Goal: Transaction & Acquisition: Purchase product/service

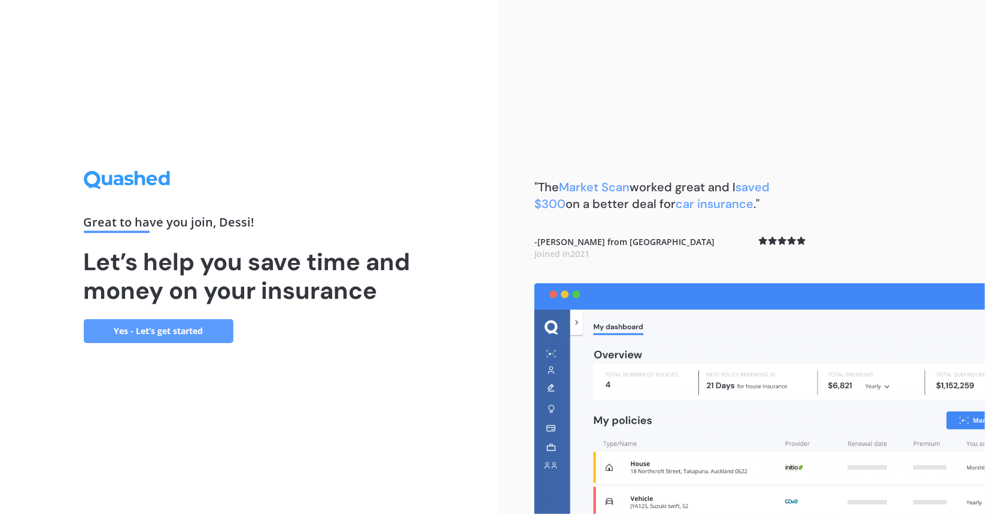
click at [179, 346] on div "Great to have you join , Dessi ! Let’s help you save time and money on your ins…" at bounding box center [249, 257] width 498 height 514
click at [176, 327] on link "Yes - Let’s get started" at bounding box center [159, 331] width 150 height 24
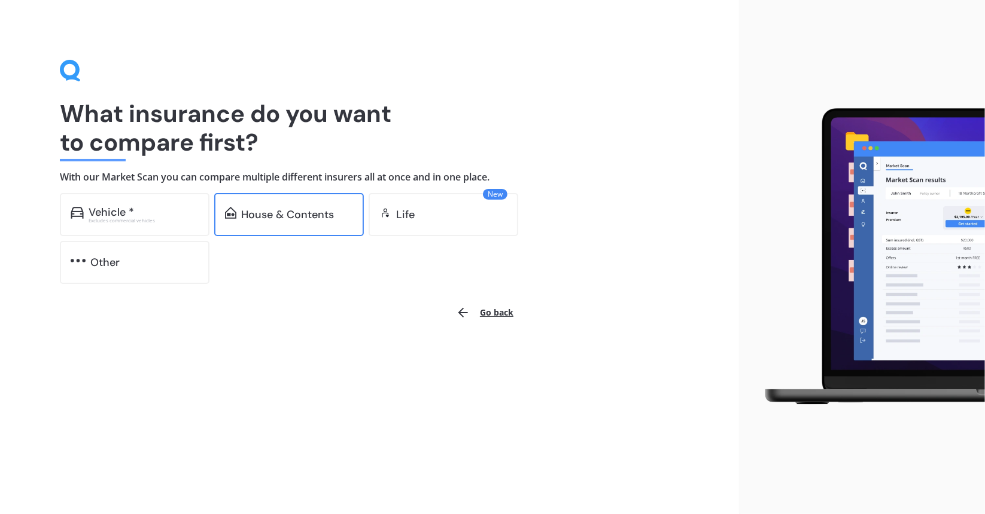
click at [300, 221] on div "House & Contents" at bounding box center [287, 215] width 93 height 12
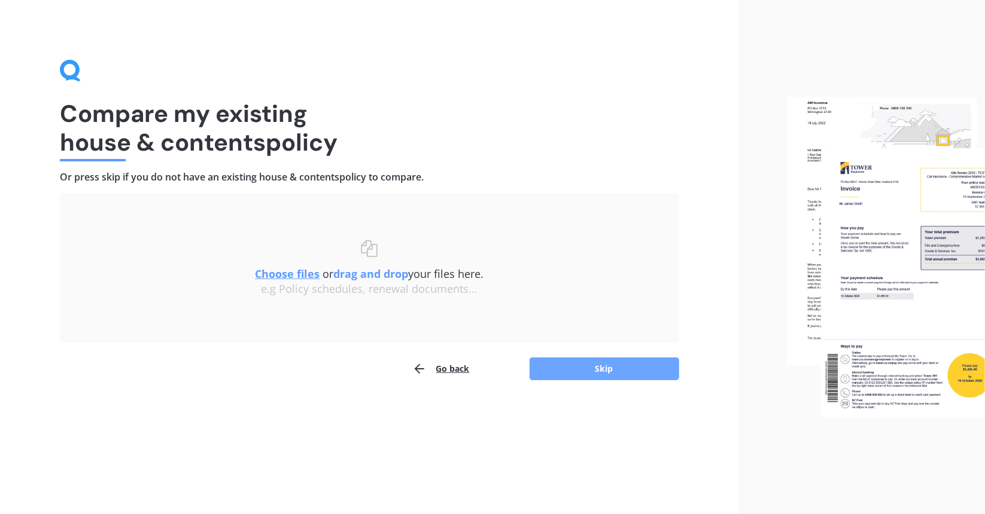
click at [601, 366] on button "Skip" at bounding box center [604, 369] width 150 height 23
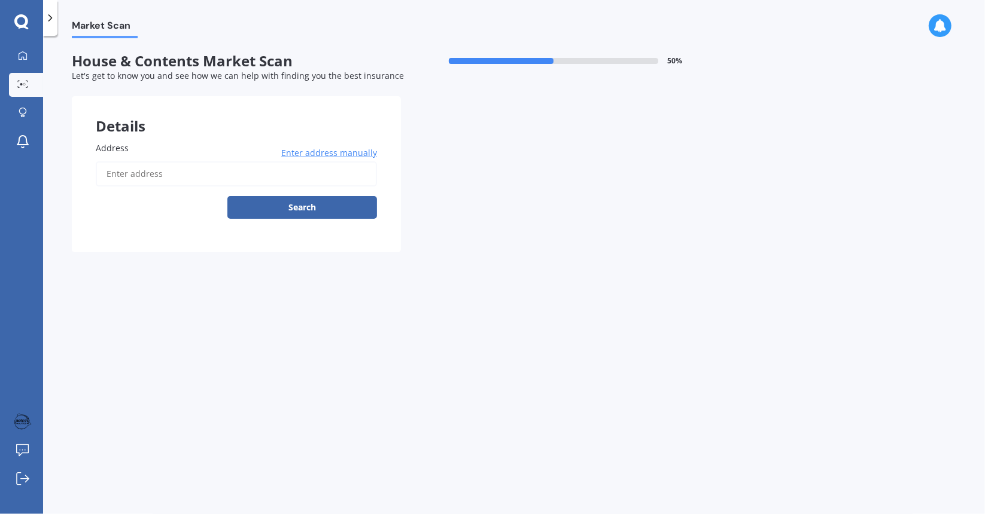
click at [142, 176] on input "Address" at bounding box center [236, 174] width 281 height 25
type input "[STREET_ADDRESS]"
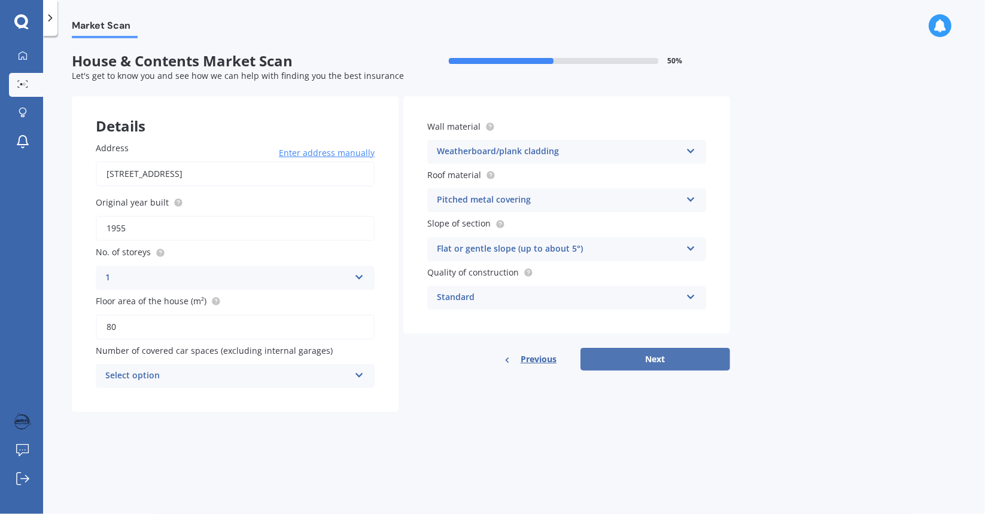
click at [632, 358] on button "Next" at bounding box center [655, 359] width 150 height 23
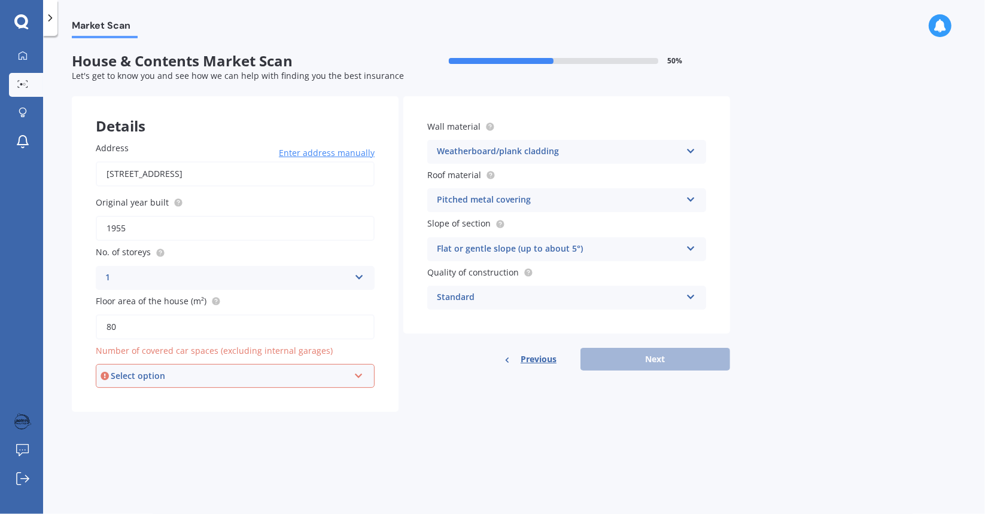
click at [238, 370] on div "Select option" at bounding box center [230, 376] width 238 height 13
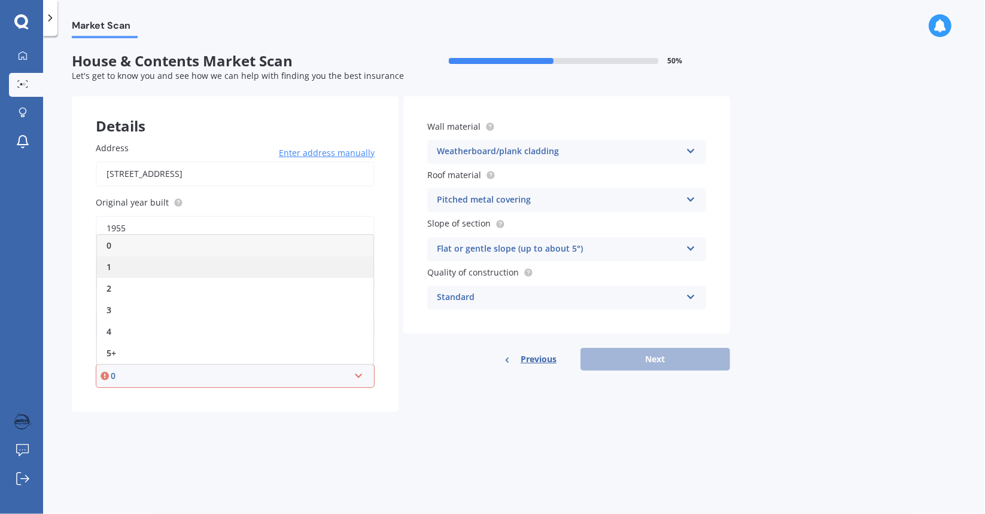
click at [129, 266] on div "1" at bounding box center [235, 268] width 276 height 22
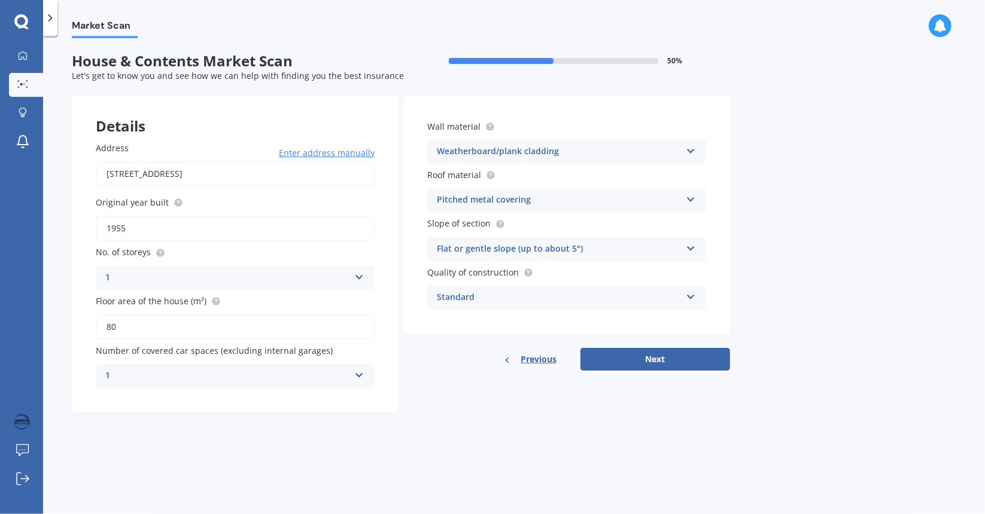
click at [237, 391] on div "Address [STREET_ADDRESS] Enter address manually Search Original year built 1955…" at bounding box center [235, 265] width 327 height 294
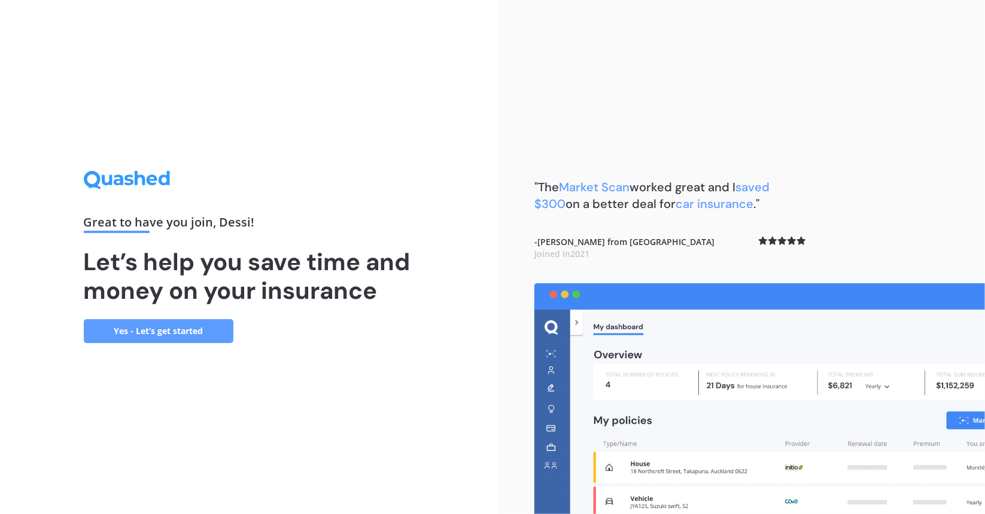
click at [187, 330] on link "Yes - Let’s get started" at bounding box center [159, 331] width 150 height 24
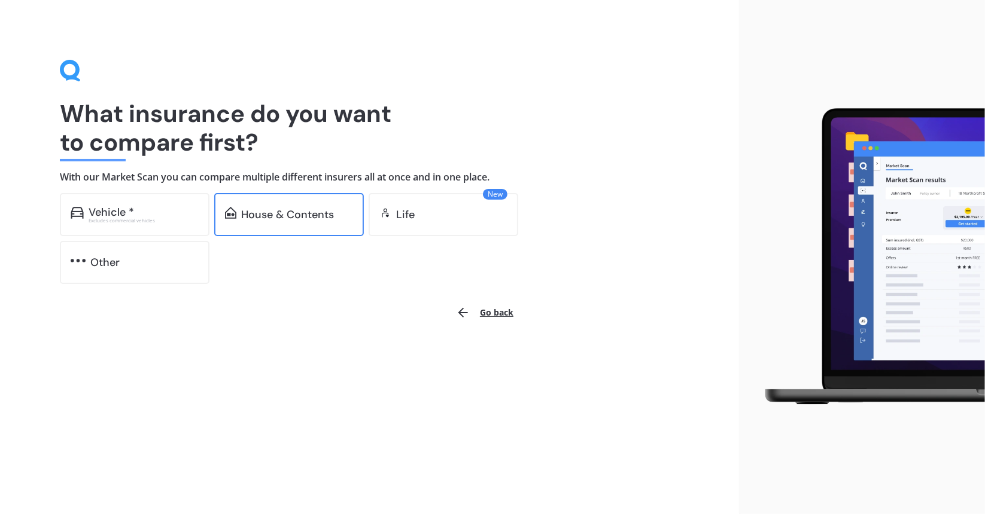
click at [267, 221] on div "House & Contents" at bounding box center [289, 214] width 150 height 43
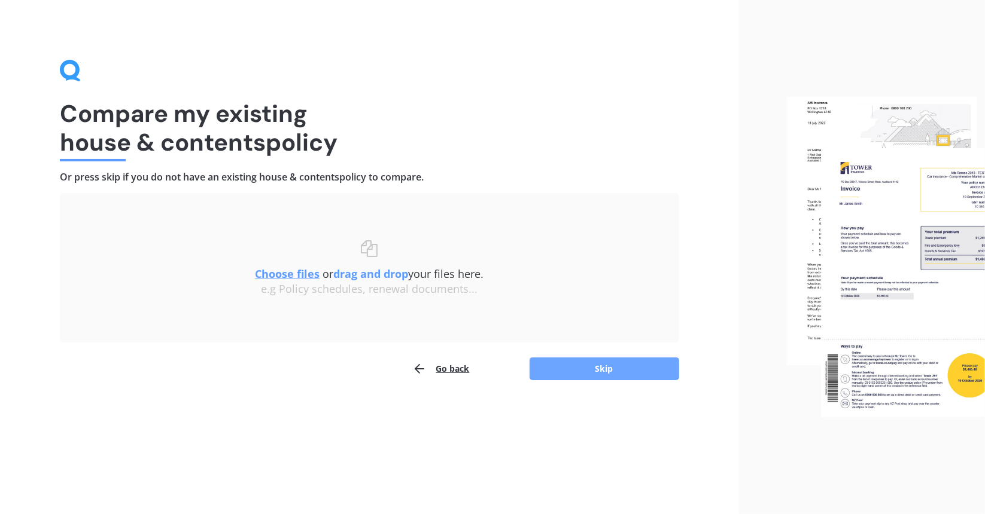
click at [616, 370] on button "Skip" at bounding box center [604, 369] width 150 height 23
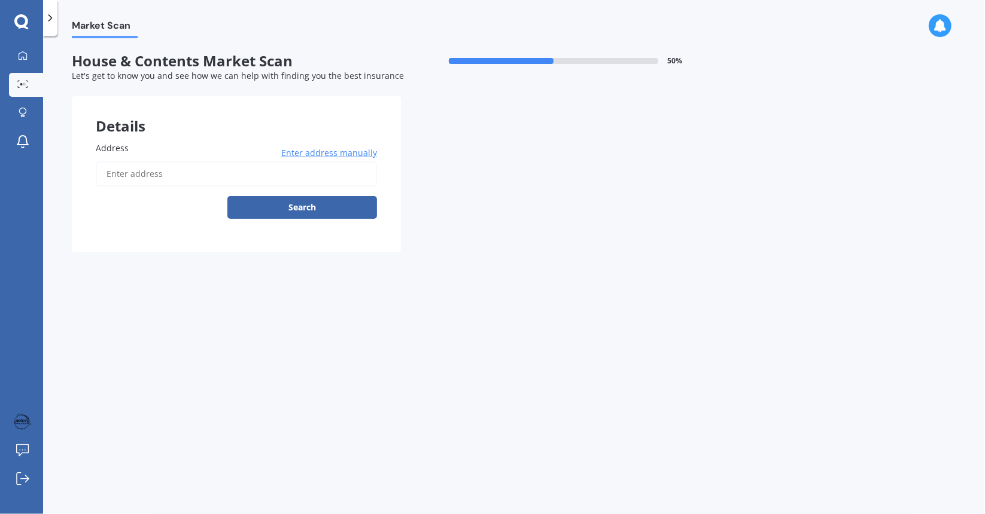
click at [182, 179] on input "Address" at bounding box center [236, 174] width 281 height 25
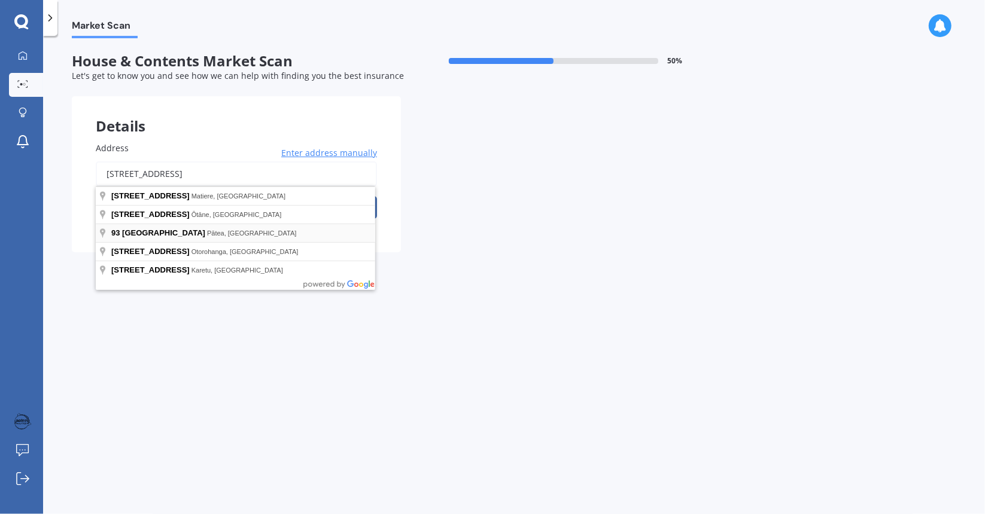
type input "[STREET_ADDRESS]"
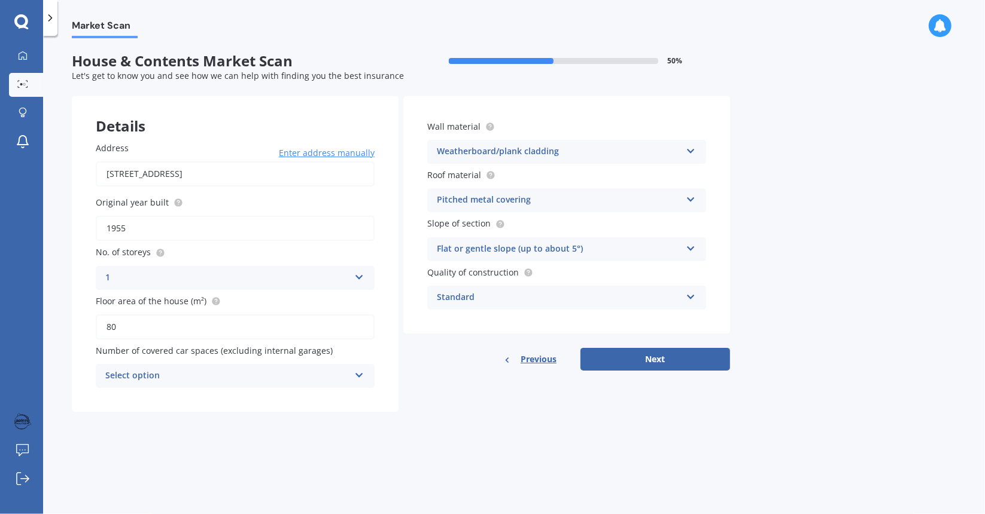
click at [224, 233] on input "1955" at bounding box center [235, 228] width 279 height 25
drag, startPoint x: 146, startPoint y: 226, endPoint x: 39, endPoint y: 214, distance: 107.7
click at [39, 214] on div "My Dashboard Market Scan Explore insurance Notifications Dessi Broughton Submit…" at bounding box center [492, 257] width 985 height 514
type input "2025"
click at [128, 294] on div "1" at bounding box center [235, 302] width 278 height 22
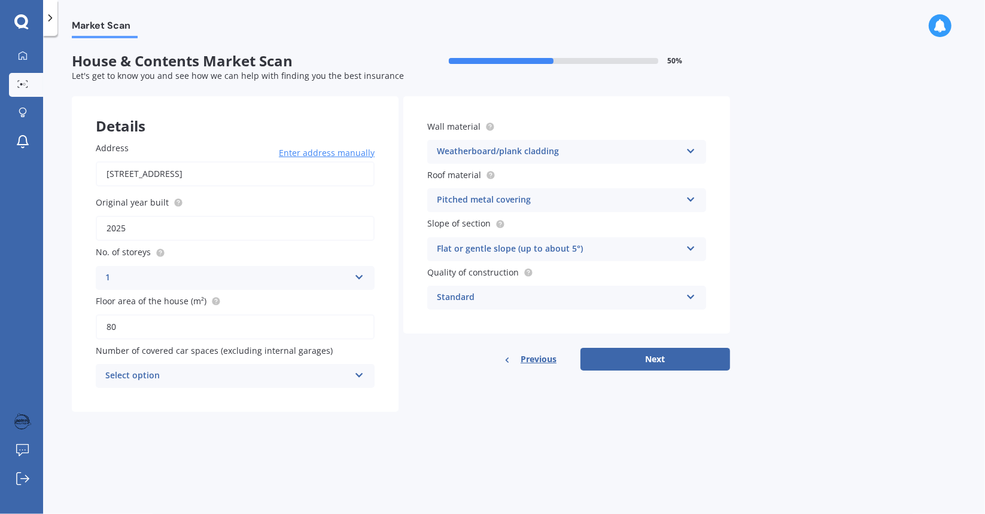
drag, startPoint x: 135, startPoint y: 322, endPoint x: 0, endPoint y: 285, distance: 139.8
click at [0, 285] on div "My Dashboard Market Scan Explore insurance Notifications Dessi Broughton Submit…" at bounding box center [492, 257] width 985 height 514
type input "140"
click at [162, 376] on div "Select option" at bounding box center [227, 376] width 244 height 14
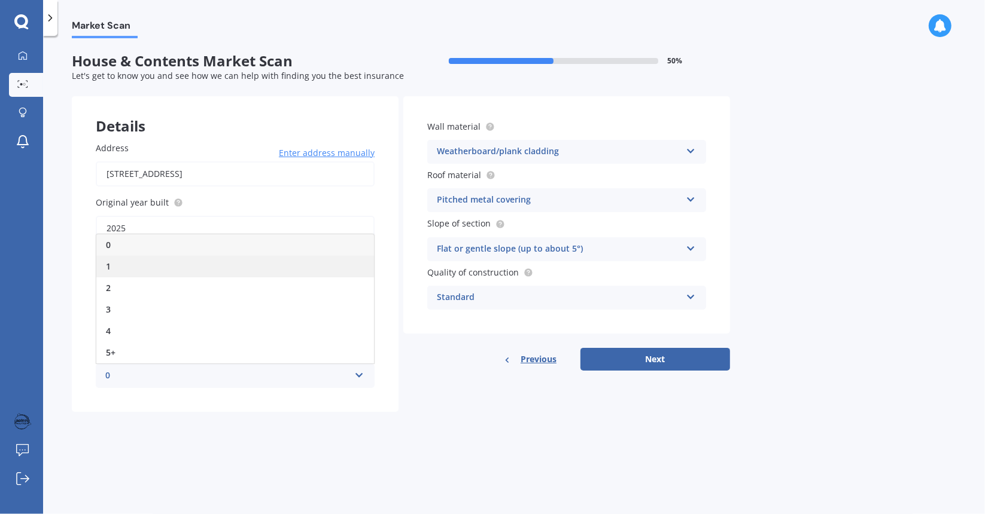
click at [126, 263] on div "1" at bounding box center [235, 267] width 278 height 22
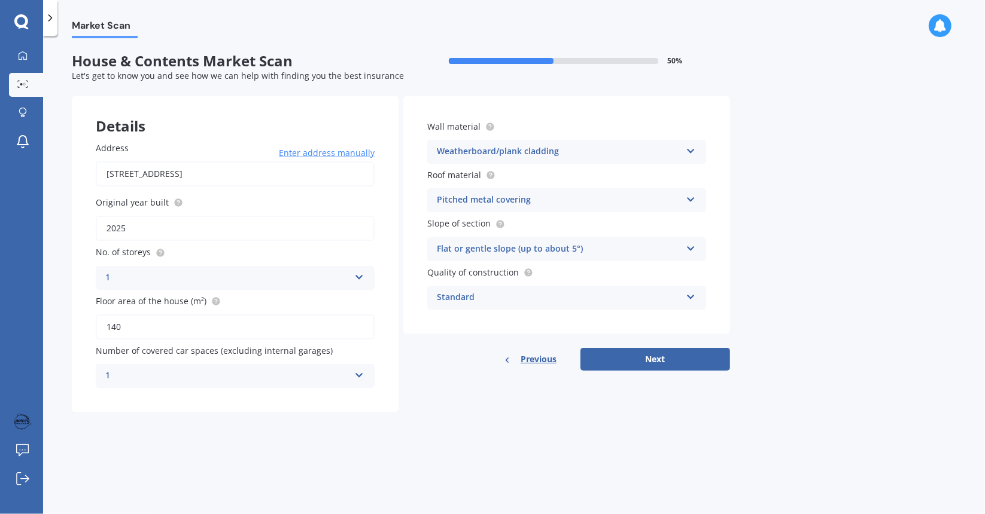
click at [522, 144] on div "Weatherboard/plank cladding Artificial weatherboard/plank cladding Blockwork Br…" at bounding box center [566, 152] width 279 height 24
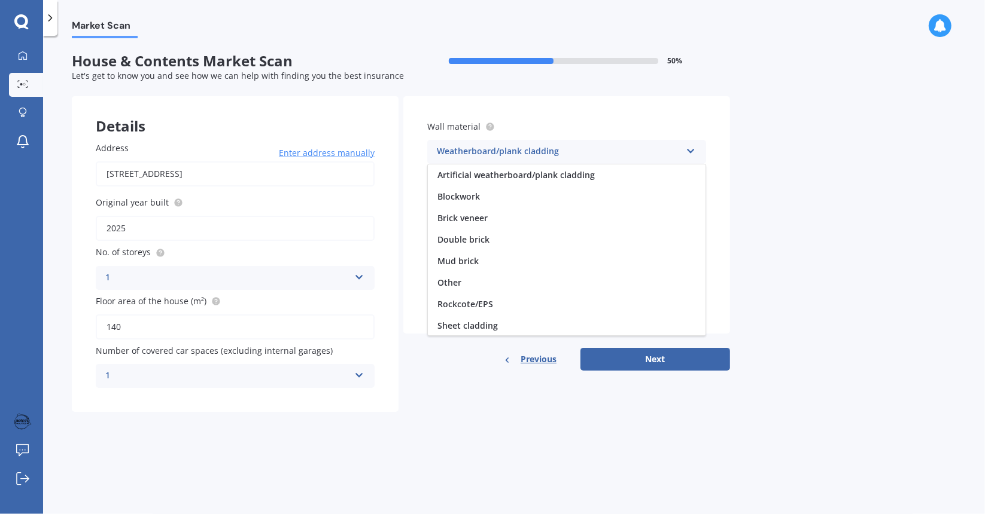
scroll to position [108, 0]
click at [564, 316] on div "Weatherboard/plank cladding" at bounding box center [567, 326] width 278 height 22
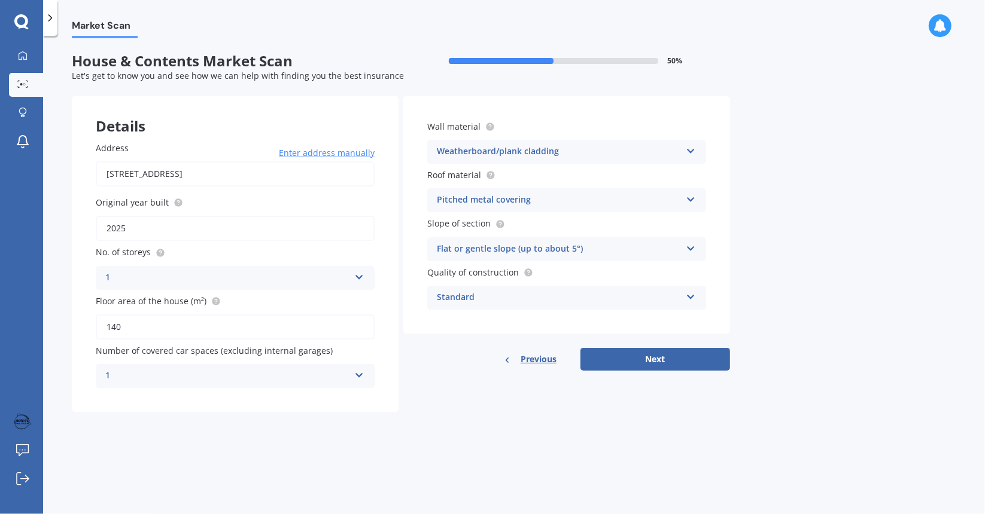
click at [548, 202] on div "Pitched metal covering" at bounding box center [559, 200] width 244 height 14
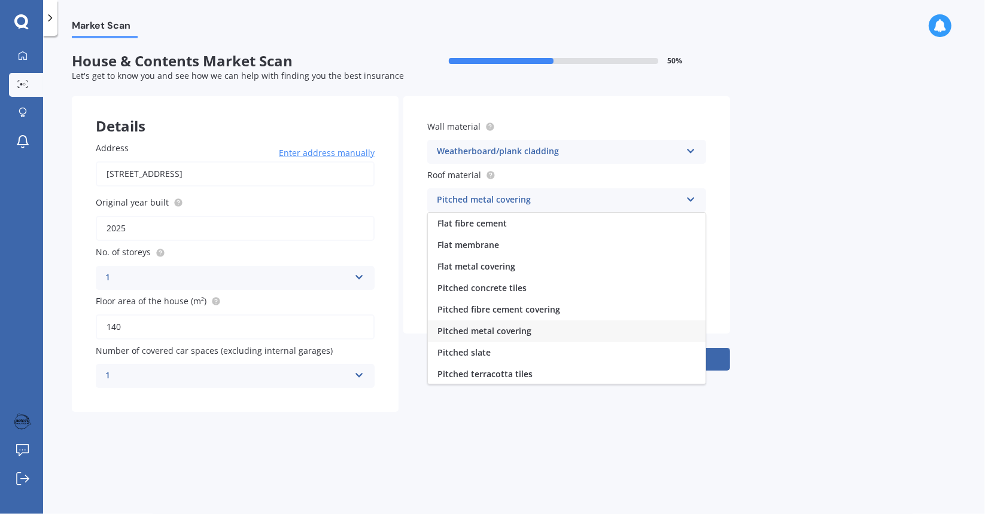
click at [522, 155] on div "Weatherboard/plank cladding" at bounding box center [559, 152] width 244 height 14
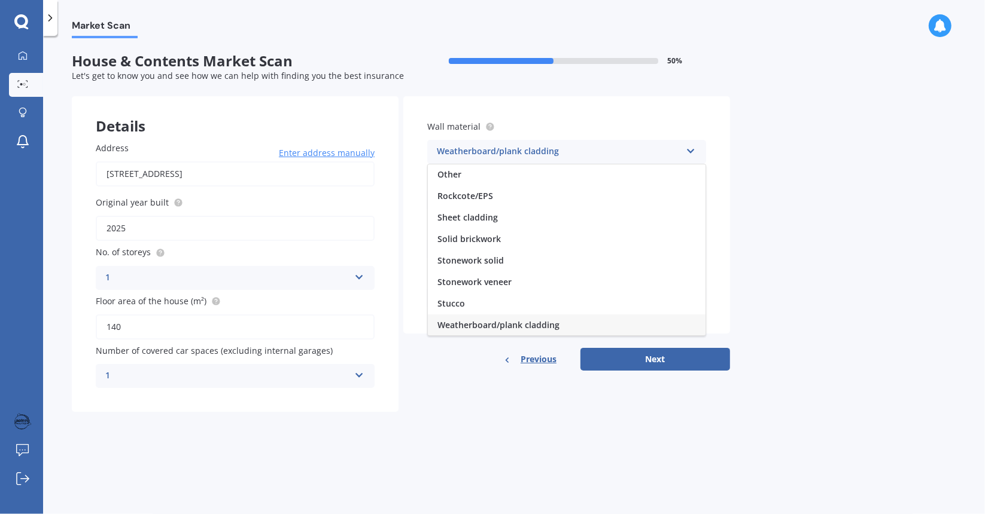
click at [527, 328] on span "Weatherboard/plank cladding" at bounding box center [498, 324] width 122 height 11
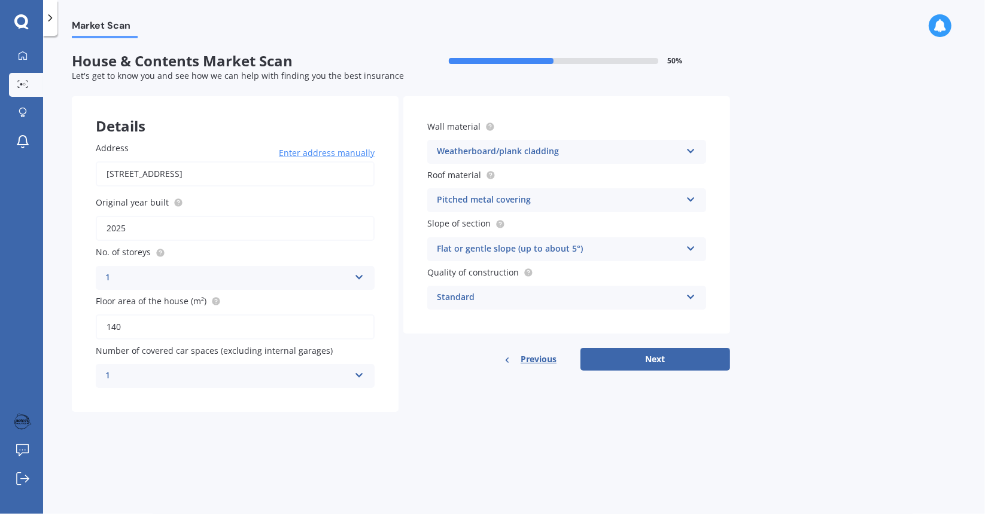
click at [483, 201] on div "Pitched metal covering" at bounding box center [559, 200] width 244 height 14
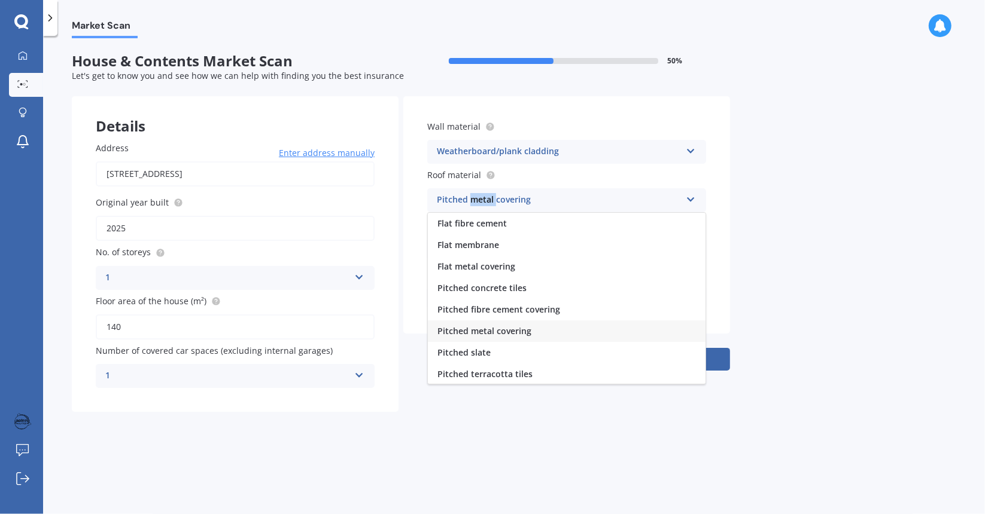
click at [483, 201] on div "Pitched metal covering" at bounding box center [559, 200] width 244 height 14
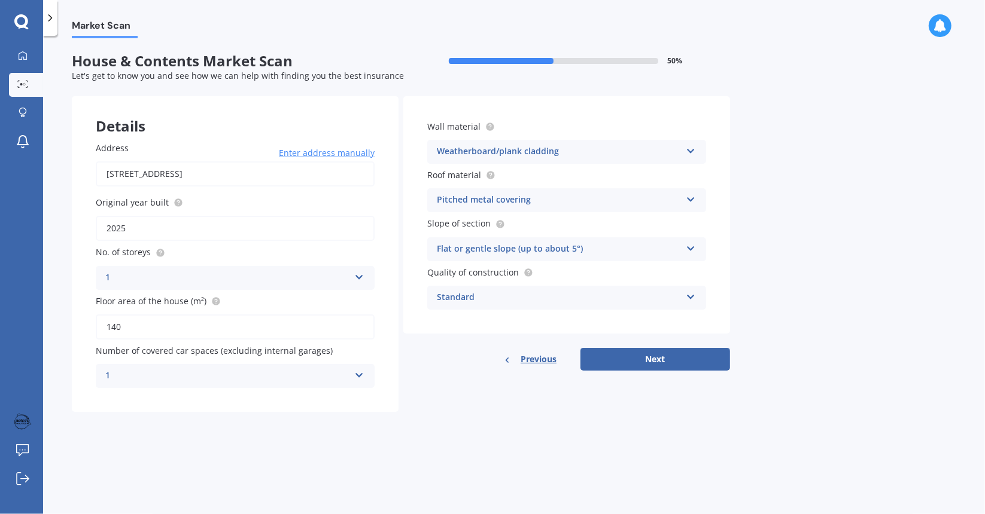
click at [455, 196] on div "Pitched metal covering" at bounding box center [559, 200] width 244 height 14
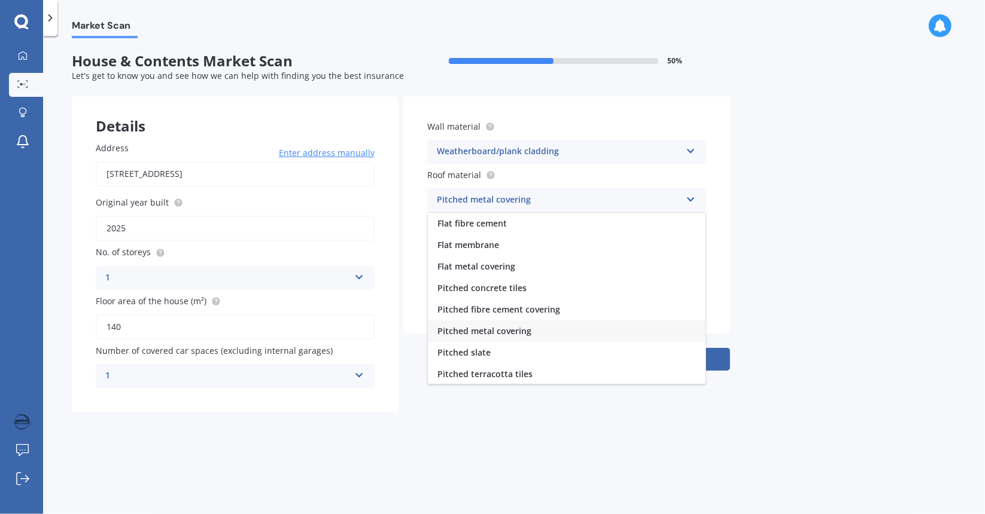
click at [469, 333] on span "Pitched metal covering" at bounding box center [484, 330] width 94 height 11
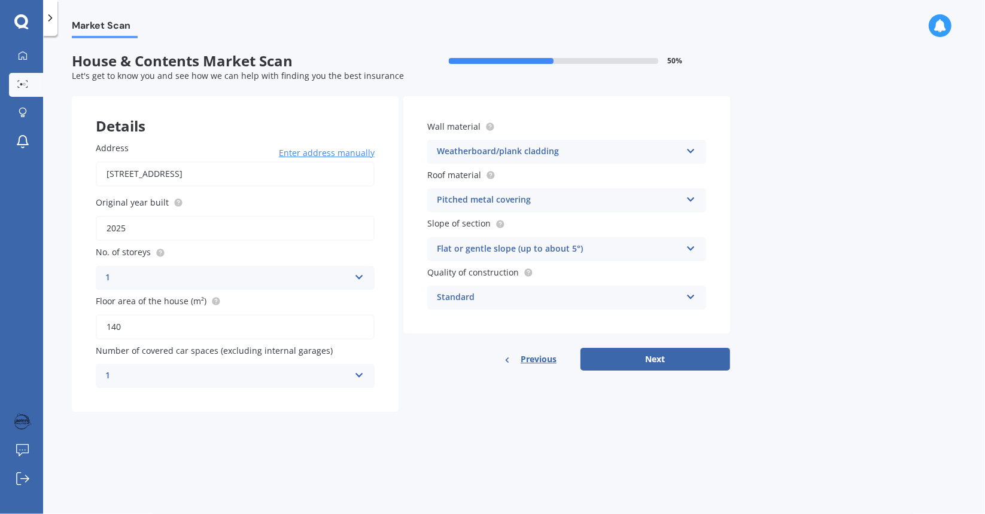
click at [462, 198] on div "Pitched metal covering" at bounding box center [559, 200] width 244 height 14
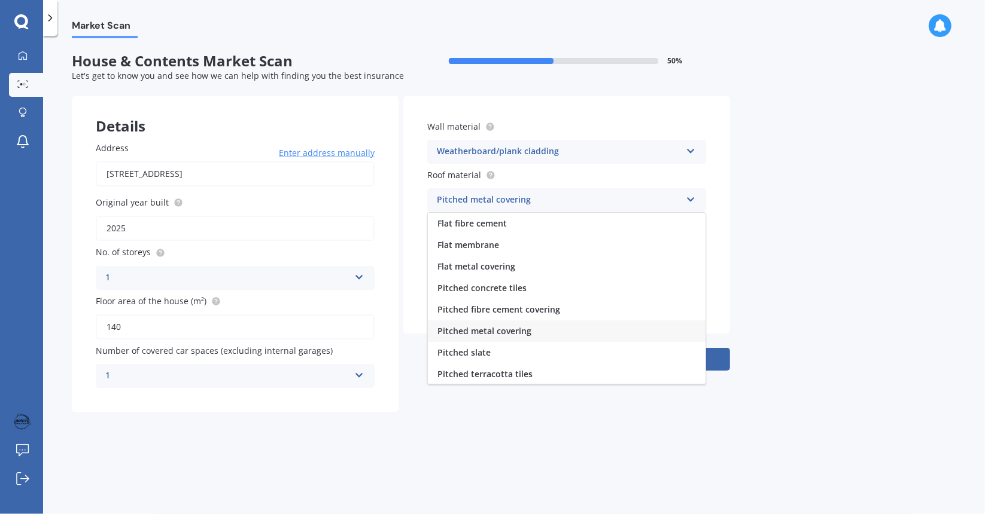
click at [462, 198] on div "Pitched metal covering" at bounding box center [559, 200] width 244 height 14
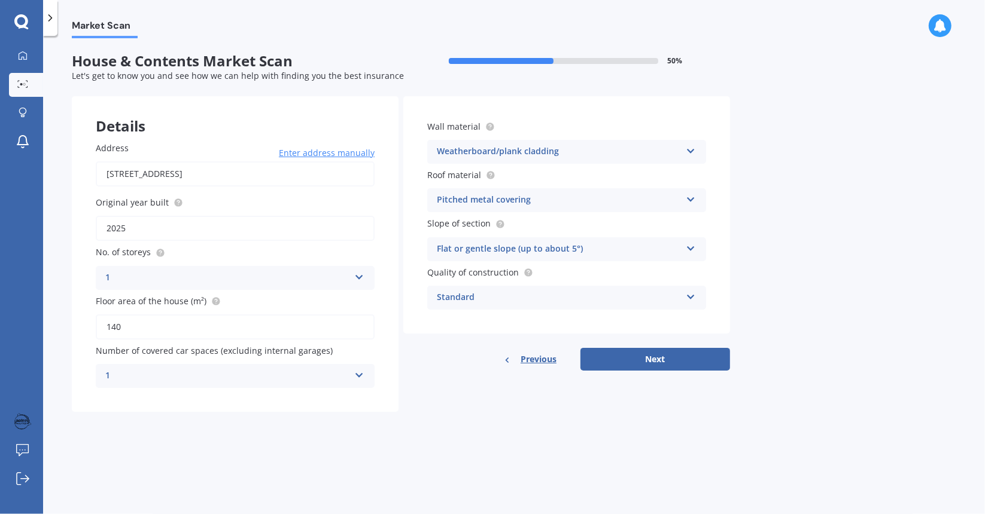
click at [462, 306] on div "Standard Standard High Prestige" at bounding box center [566, 298] width 279 height 24
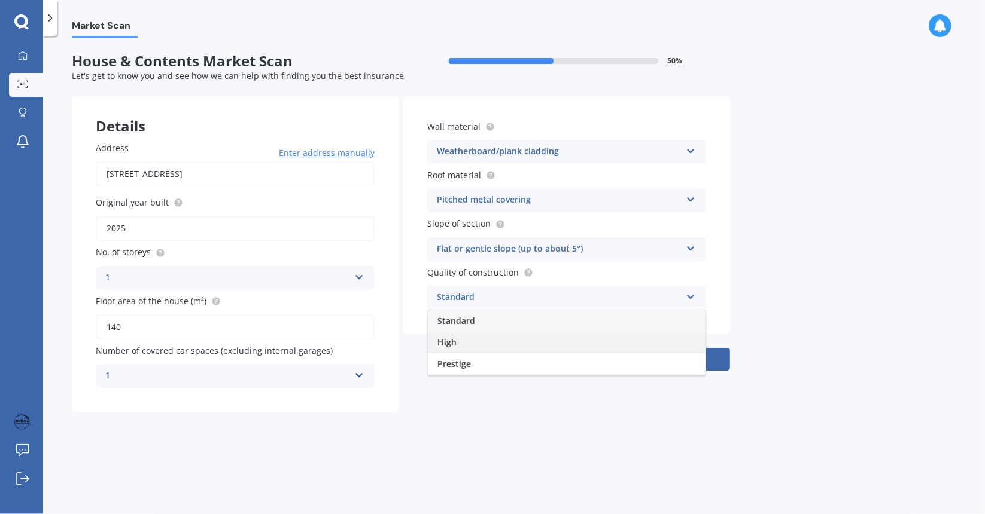
click at [450, 340] on span "High" at bounding box center [446, 342] width 19 height 11
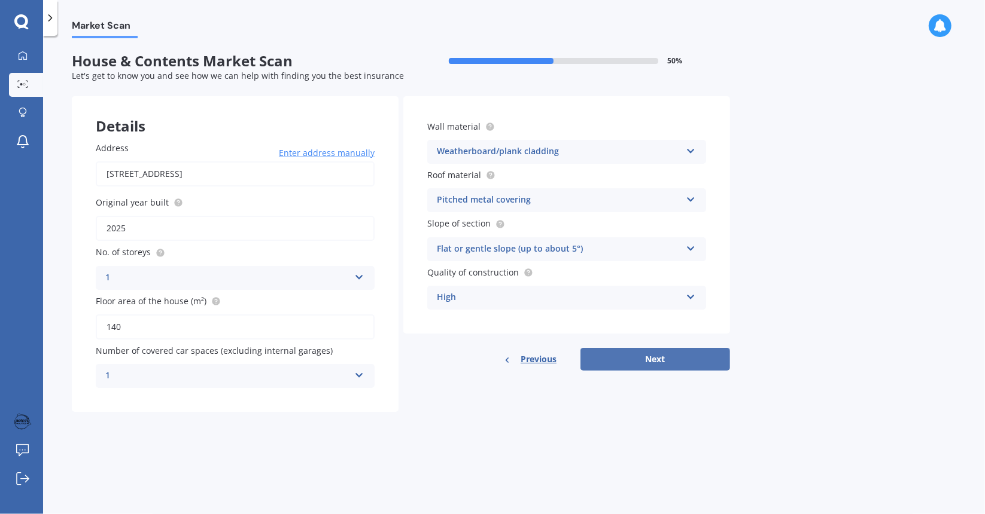
click at [692, 359] on button "Next" at bounding box center [655, 359] width 150 height 23
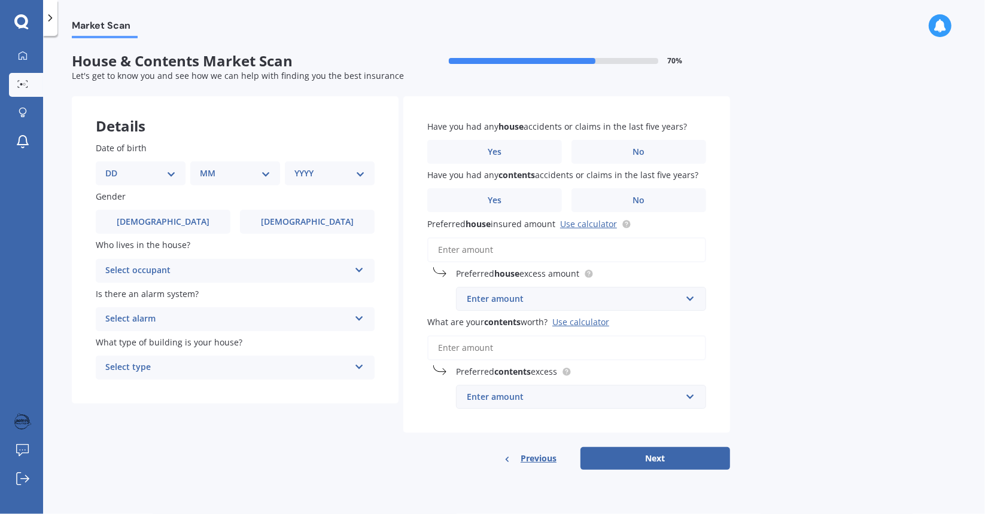
click at [153, 170] on select "DD 01 02 03 04 05 06 07 08 09 10 11 12 13 14 15 16 17 18 19 20 21 22 23 24 25 2…" at bounding box center [140, 173] width 71 height 13
select select "19"
click at [115, 167] on select "DD 01 02 03 04 05 06 07 08 09 10 11 12 13 14 15 16 17 18 19 20 21 22 23 24 25 2…" at bounding box center [140, 173] width 71 height 13
click at [221, 175] on select "MM 01 02 03 04 05 06 07 08 09 10 11 12" at bounding box center [238, 173] width 66 height 13
select select "05"
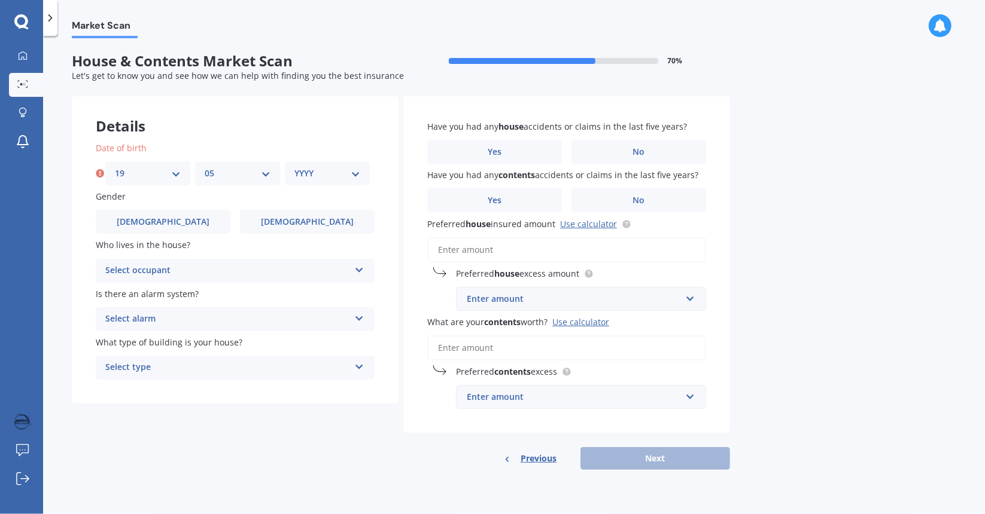
click at [205, 167] on select "MM 01 02 03 04 05 06 07 08 09 10 11 12" at bounding box center [238, 173] width 66 height 13
click at [307, 178] on select "YYYY 2009 2008 2007 2006 2005 2004 2003 2002 2001 2000 1999 1998 1997 1996 1995…" at bounding box center [327, 173] width 66 height 13
select select "1985"
click at [294, 167] on select "YYYY 2009 2008 2007 2006 2005 2004 2003 2002 2001 2000 1999 1998 1997 1996 1995…" at bounding box center [327, 173] width 66 height 13
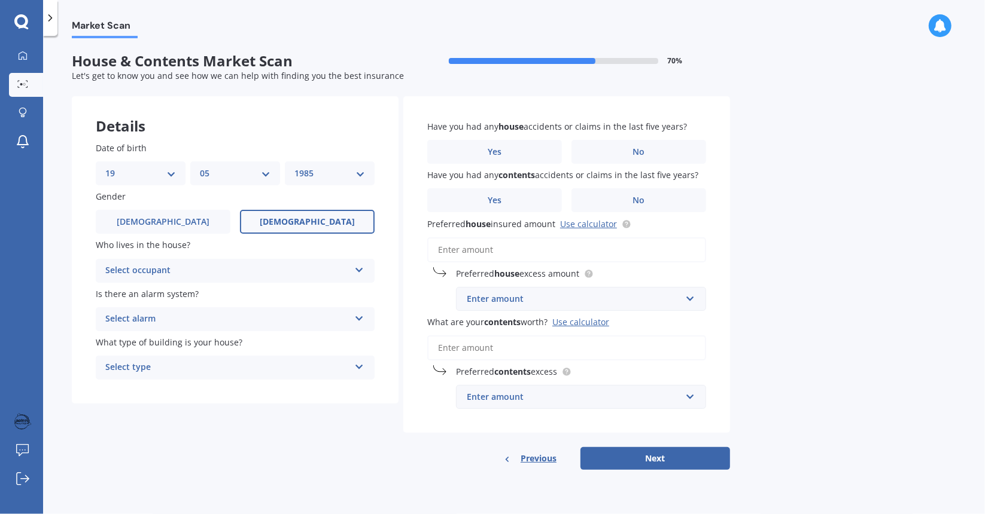
click at [297, 221] on span "Female" at bounding box center [307, 222] width 95 height 10
click at [0, 0] on input "Female" at bounding box center [0, 0] width 0 height 0
click at [285, 268] on div "Select occupant" at bounding box center [227, 271] width 244 height 14
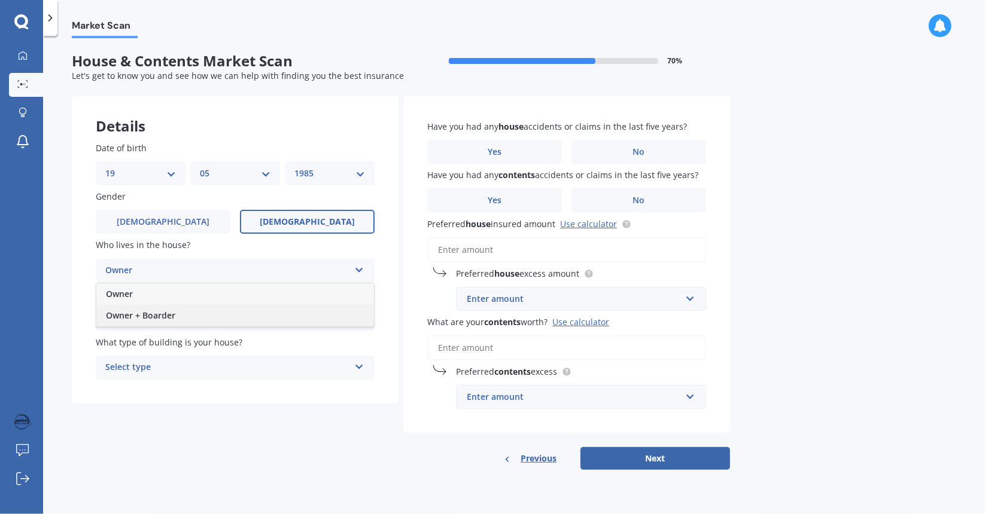
click at [147, 313] on span "Owner + Boarder" at bounding box center [140, 315] width 69 height 11
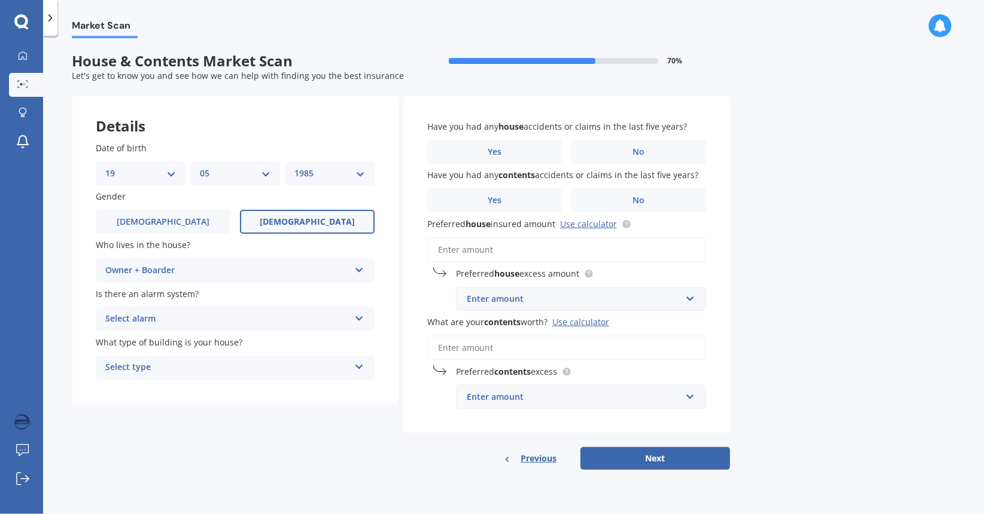
click at [147, 312] on div "Select alarm Yes, monitored Yes, not monitored No" at bounding box center [235, 319] width 279 height 24
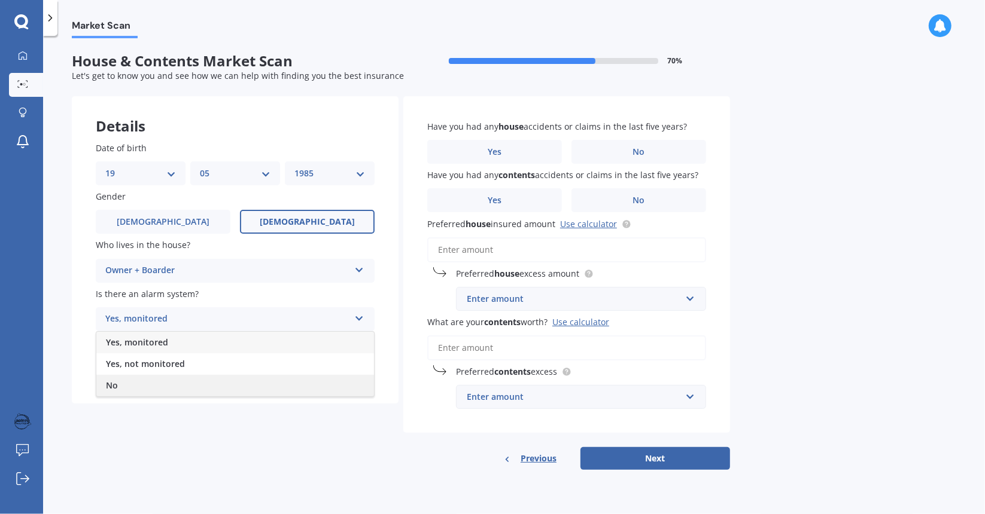
click at [133, 382] on div "No" at bounding box center [235, 386] width 278 height 22
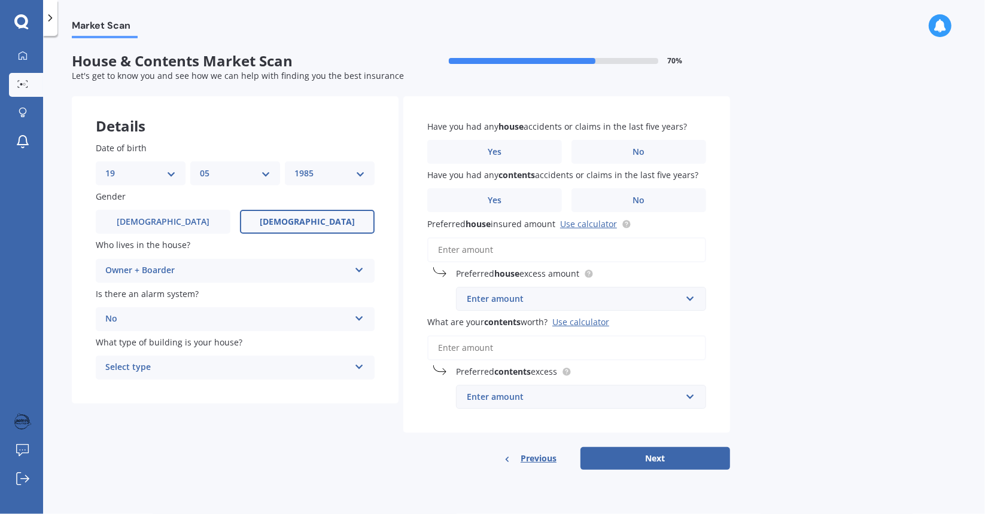
click at [148, 375] on div "Select type" at bounding box center [227, 368] width 244 height 14
click at [152, 391] on span "Freestanding" at bounding box center [132, 390] width 53 height 11
click at [643, 159] on label "No" at bounding box center [638, 152] width 135 height 24
click at [0, 0] on input "No" at bounding box center [0, 0] width 0 height 0
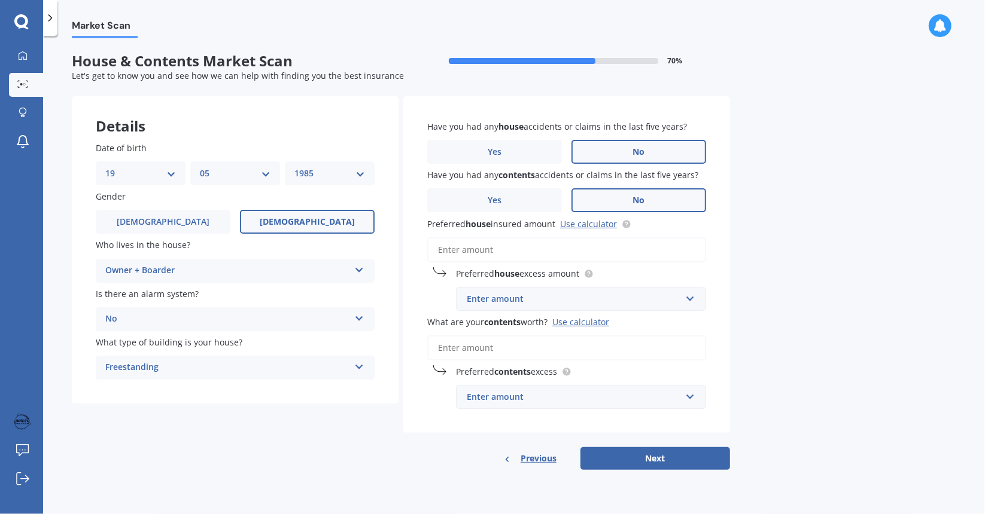
click at [652, 211] on label "No" at bounding box center [638, 200] width 135 height 24
click at [0, 0] on input "No" at bounding box center [0, 0] width 0 height 0
click at [493, 254] on input "Preferred house insured amount Use calculator" at bounding box center [566, 249] width 279 height 25
click at [596, 224] on link "Use calculator" at bounding box center [588, 223] width 57 height 11
click at [489, 253] on input "Preferred house insured amount Use calculator" at bounding box center [566, 249] width 279 height 25
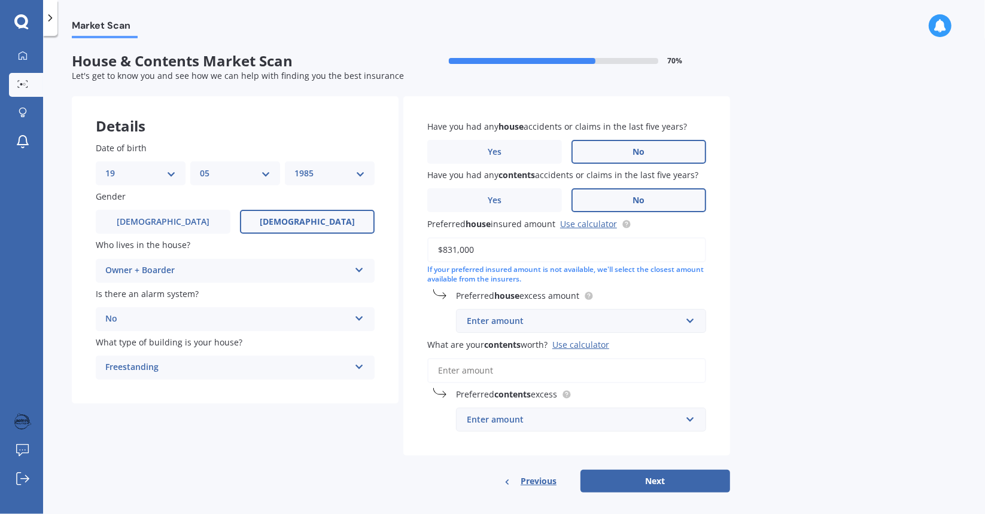
click at [551, 316] on div "Enter amount" at bounding box center [574, 321] width 214 height 13
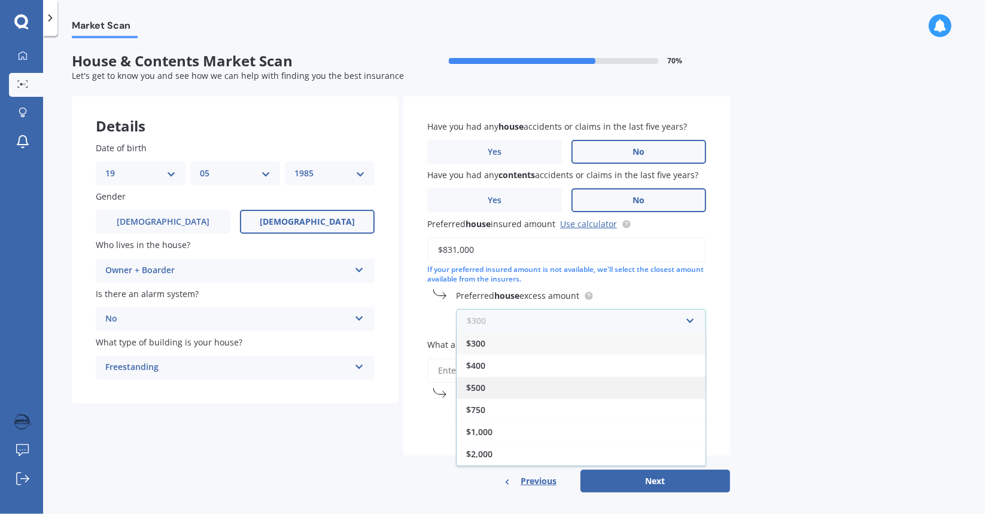
scroll to position [19, 0]
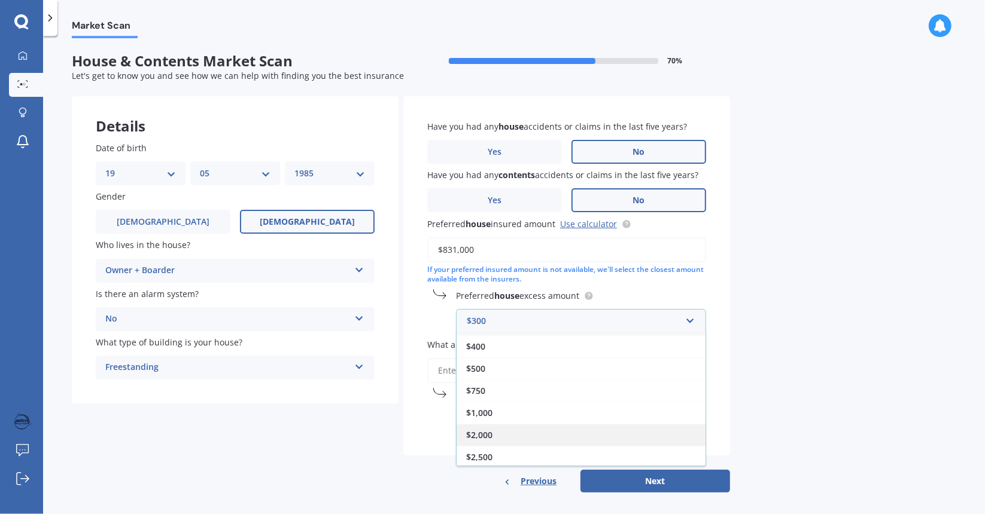
click at [498, 435] on div "$2,000" at bounding box center [580, 435] width 249 height 22
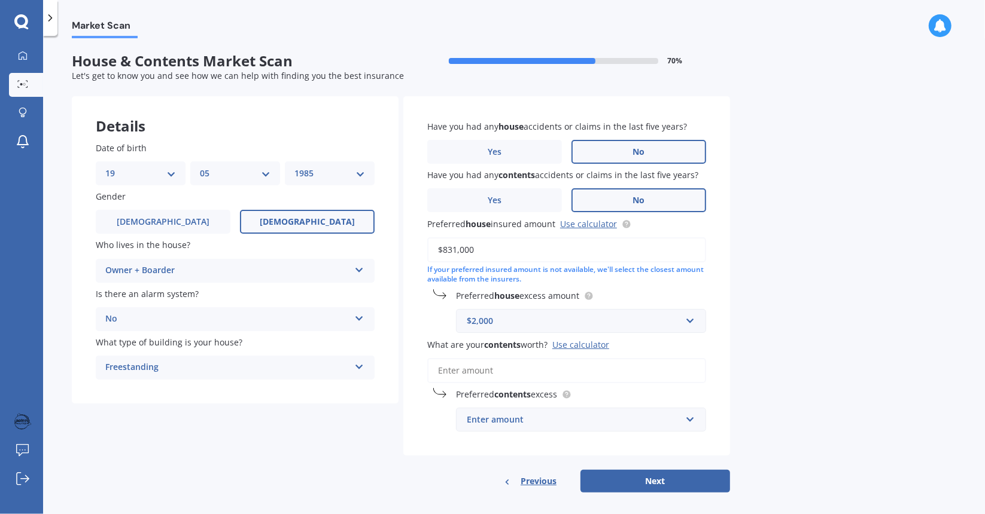
click at [462, 367] on input "What are your contents worth? Use calculator" at bounding box center [566, 370] width 279 height 25
click at [443, 251] on input "$831,000" at bounding box center [566, 249] width 279 height 25
type input "$731,000"
click at [826, 357] on div "Market Scan House & Contents Market Scan 70 % Let's get to know you and see how…" at bounding box center [514, 277] width 942 height 479
click at [592, 345] on div "Use calculator" at bounding box center [580, 344] width 57 height 11
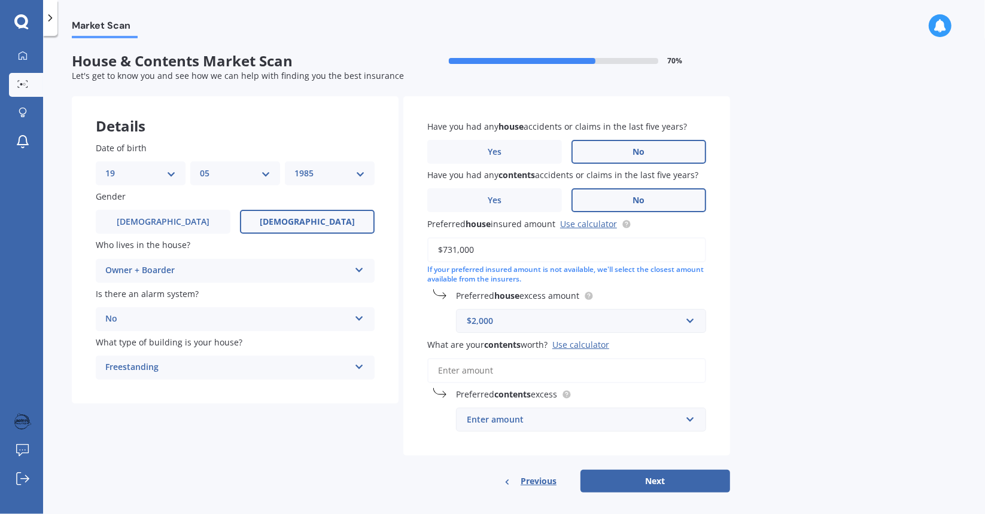
click at [592, 358] on input "What are your contents worth? Use calculator" at bounding box center [566, 370] width 279 height 25
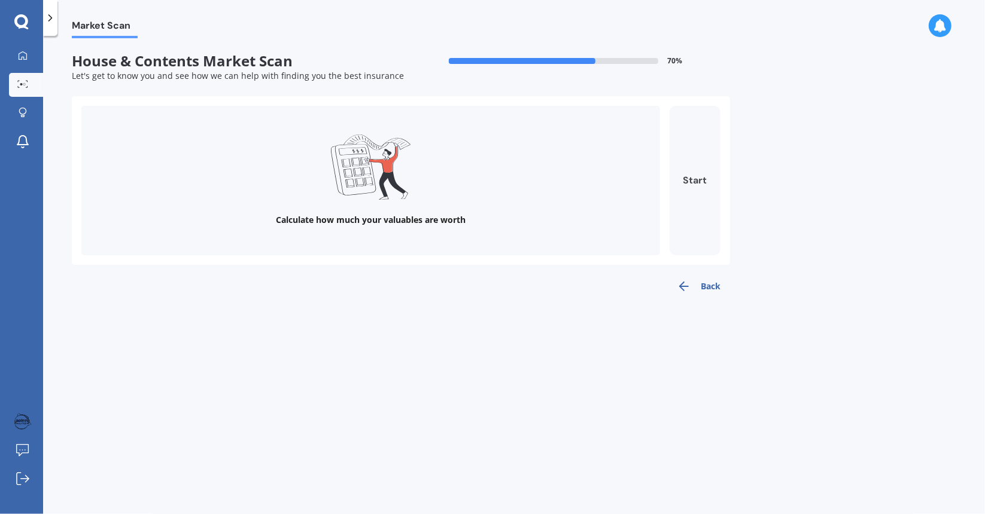
click at [701, 215] on button "Start" at bounding box center [694, 181] width 51 height 150
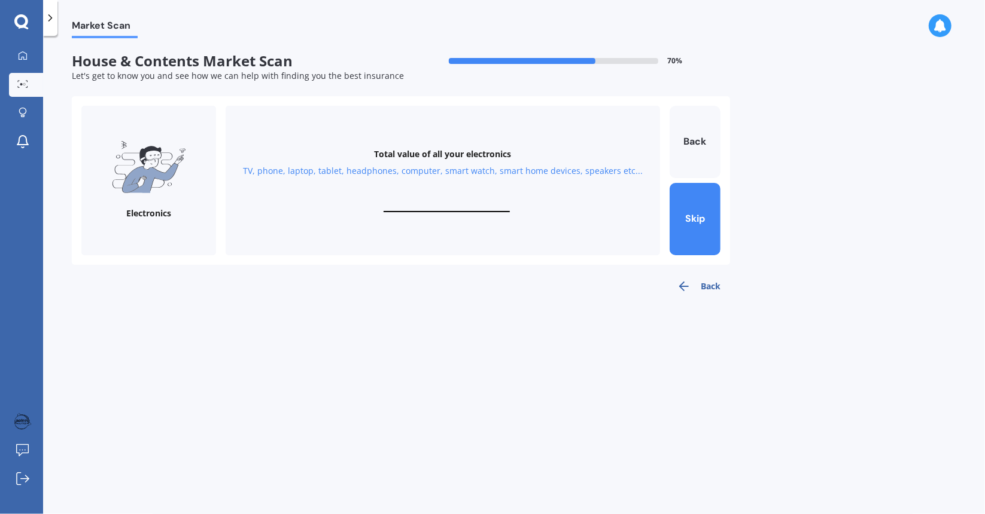
click at [412, 195] on div "Total value of all your electronics TV, phone, laptop, tablet, headphones, comp…" at bounding box center [443, 181] width 434 height 150
click at [416, 208] on input "text" at bounding box center [446, 206] width 126 height 11
type input "$21,300"
click at [685, 239] on button "Next" at bounding box center [694, 219] width 51 height 72
click at [415, 202] on input "text" at bounding box center [446, 206] width 126 height 11
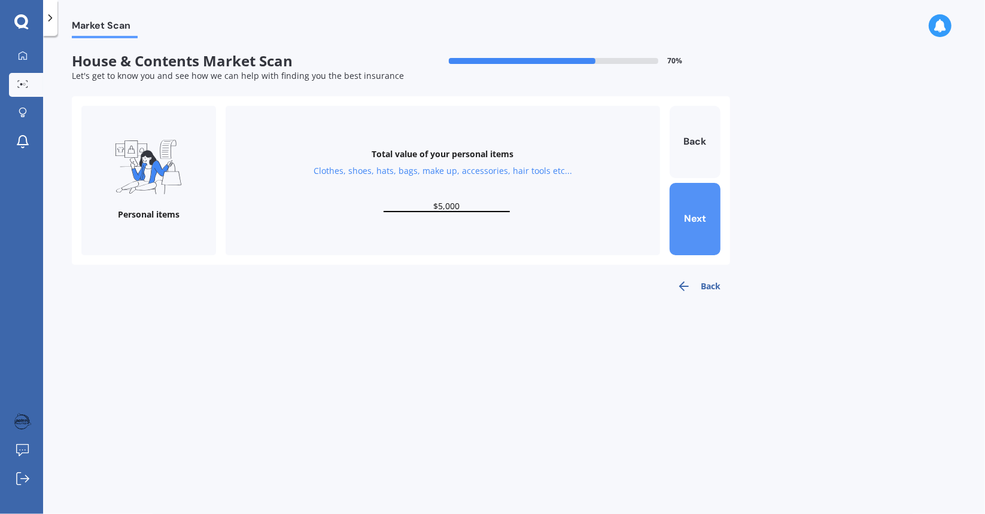
type input "$5,000"
click at [689, 230] on button "Next" at bounding box center [694, 219] width 51 height 72
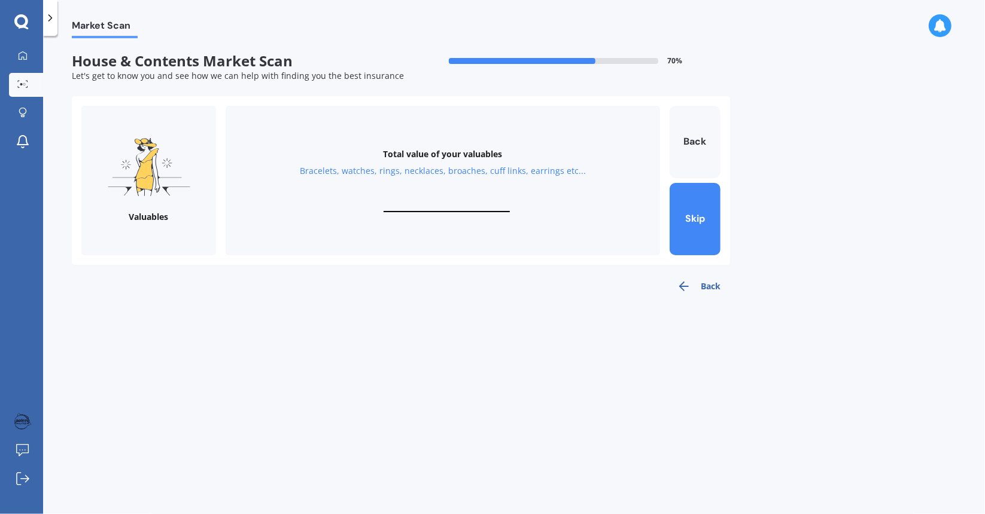
click at [441, 197] on div "Total value of your valuables Bracelets, watches, rings, necklaces, broaches, c…" at bounding box center [443, 181] width 434 height 150
click at [443, 202] on input "text" at bounding box center [446, 206] width 126 height 11
type input "$2"
type input "$500"
click at [690, 214] on button "Next" at bounding box center [694, 219] width 51 height 72
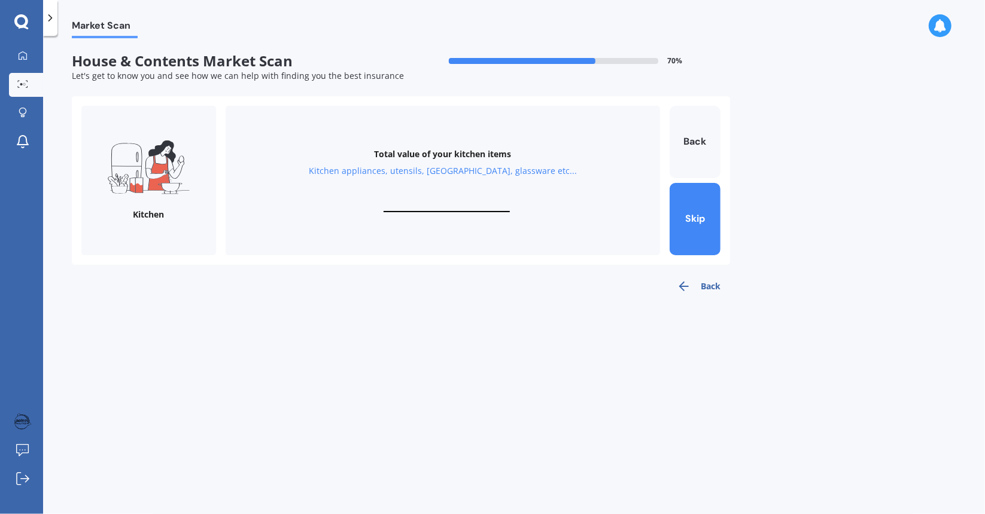
click at [430, 204] on input "text" at bounding box center [446, 206] width 126 height 11
drag, startPoint x: 467, startPoint y: 206, endPoint x: 435, endPoint y: 206, distance: 31.7
click at [435, 206] on input "$2,000" at bounding box center [446, 206] width 126 height 11
type input "$3,000"
click at [695, 226] on button "Next" at bounding box center [694, 219] width 51 height 72
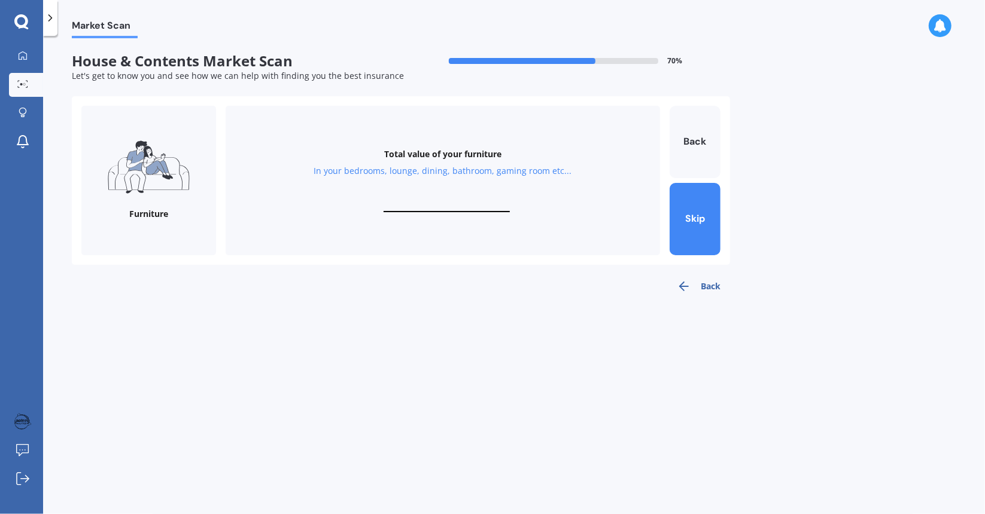
click at [498, 203] on input "text" at bounding box center [446, 206] width 126 height 11
type input "$8,000"
click at [687, 232] on button "Next" at bounding box center [694, 219] width 51 height 72
click at [415, 203] on input "text" at bounding box center [446, 206] width 126 height 11
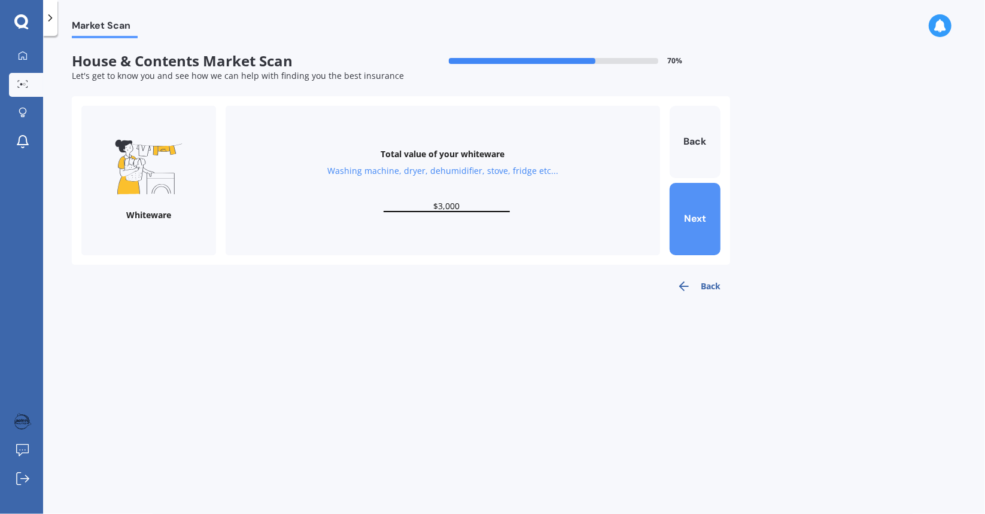
type input "$3,000"
click at [712, 223] on button "Next" at bounding box center [694, 219] width 51 height 72
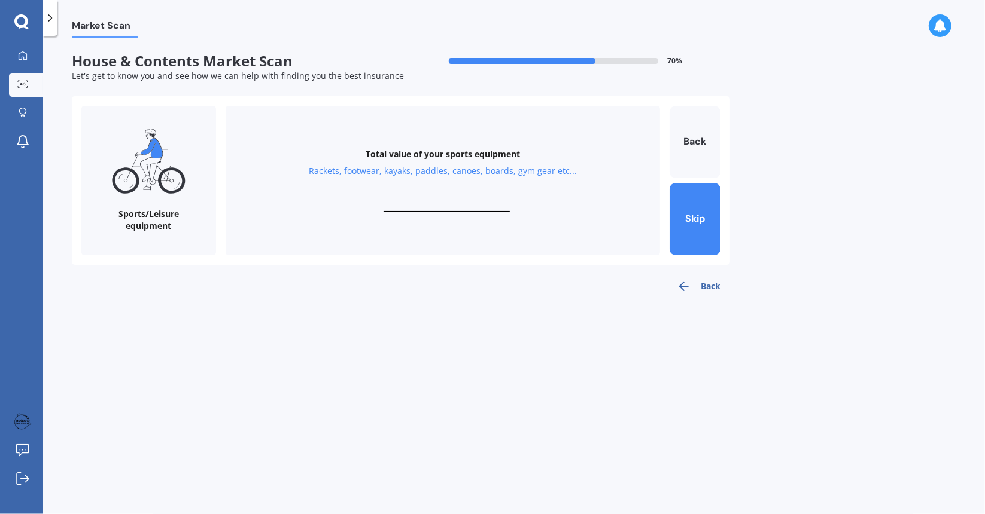
click at [443, 207] on input "text" at bounding box center [446, 206] width 126 height 11
type input "$1"
type input "$3,000"
click at [717, 211] on button "Next" at bounding box center [694, 219] width 51 height 72
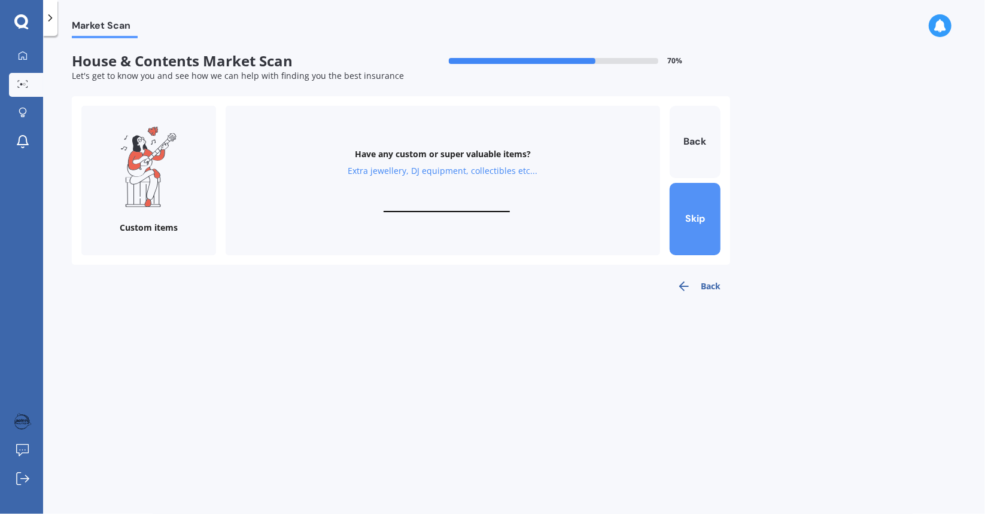
click at [702, 223] on button "Skip" at bounding box center [694, 219] width 51 height 72
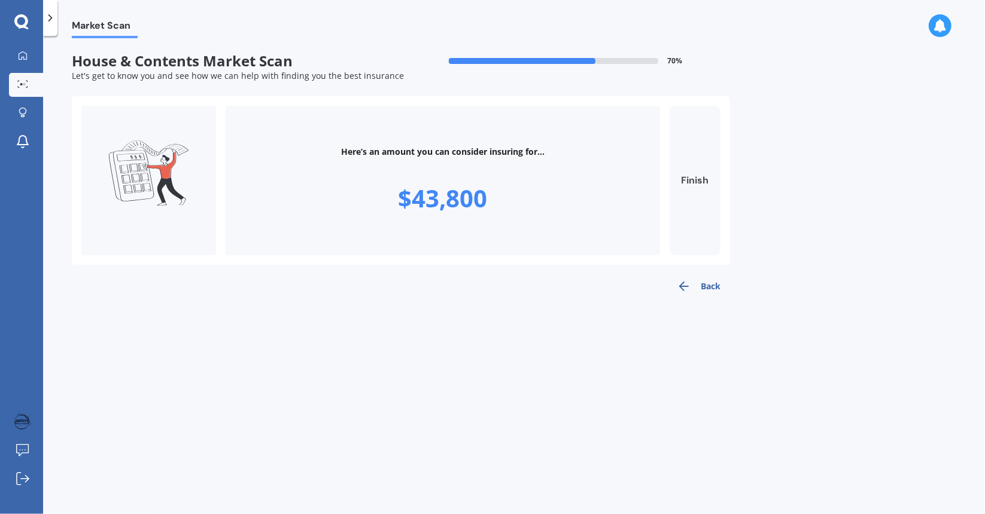
click at [699, 223] on button "Finish" at bounding box center [694, 181] width 51 height 150
type input "$43,800"
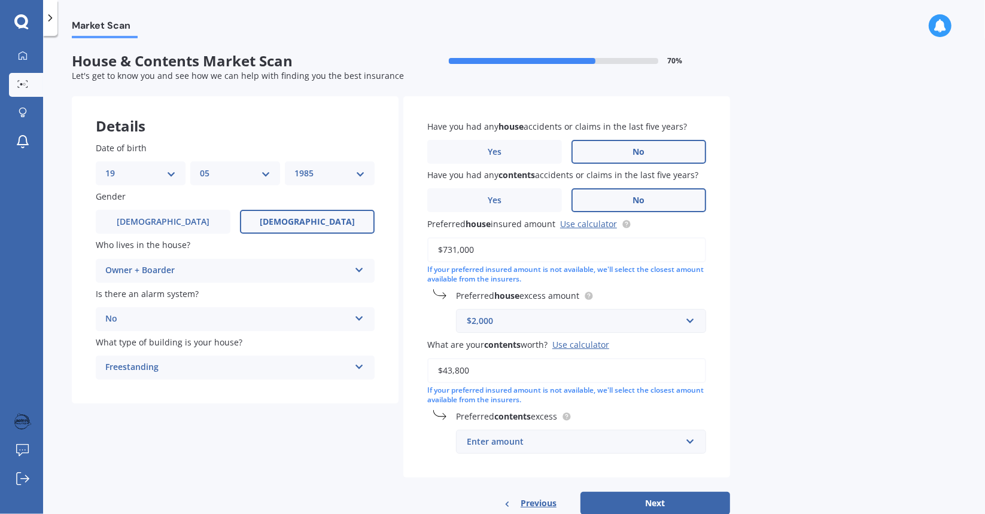
scroll to position [32, 0]
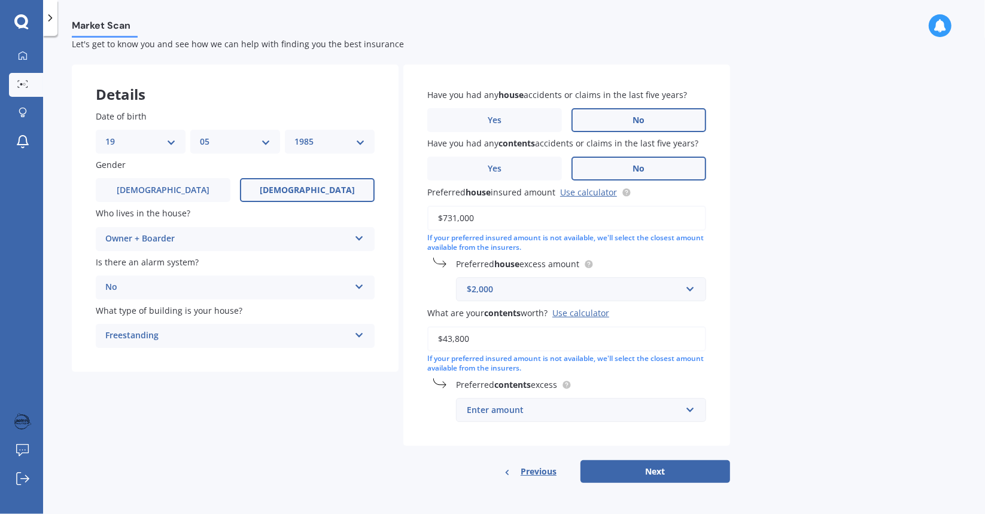
click at [495, 409] on div "Enter amount" at bounding box center [574, 410] width 214 height 13
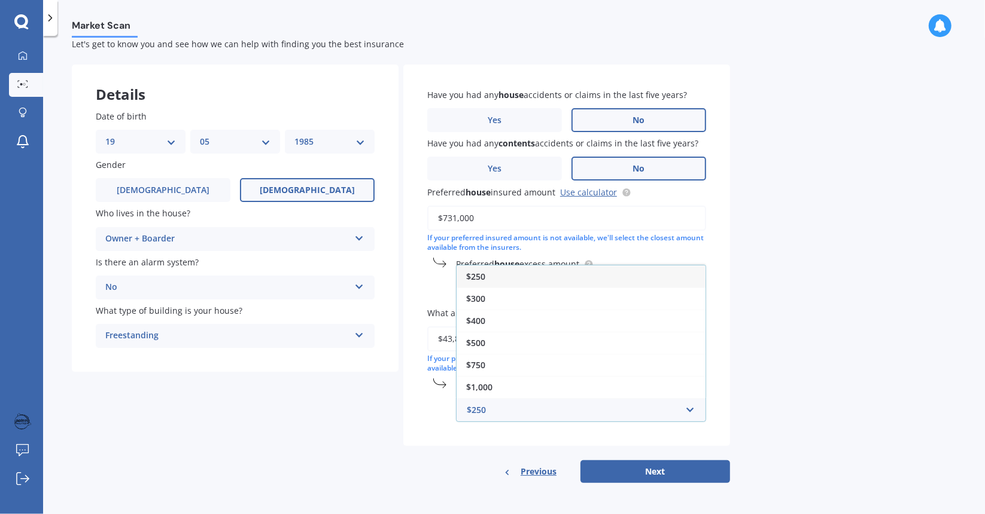
click at [410, 424] on div "Have you had any house accidents or claims in the last five years? Yes No Have …" at bounding box center [566, 256] width 327 height 382
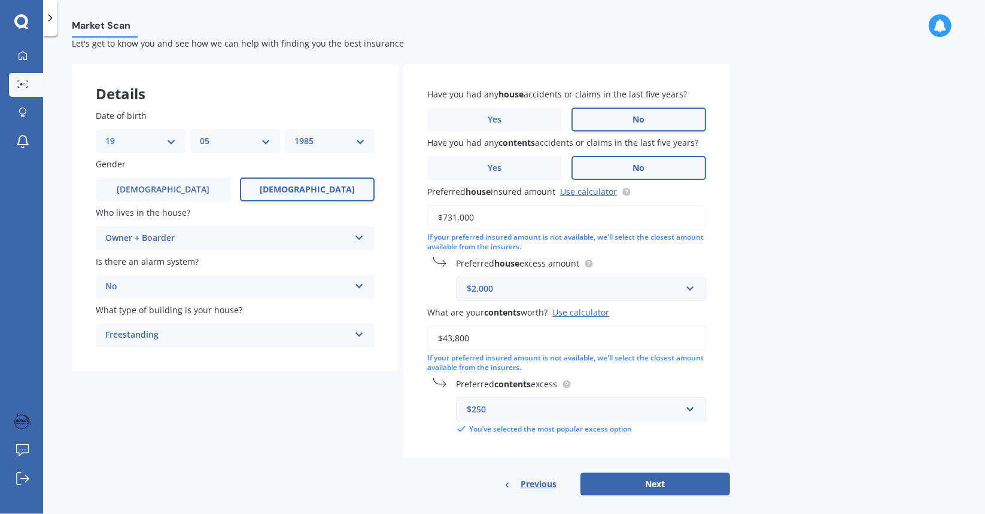
click at [534, 412] on div "$250" at bounding box center [574, 409] width 214 height 13
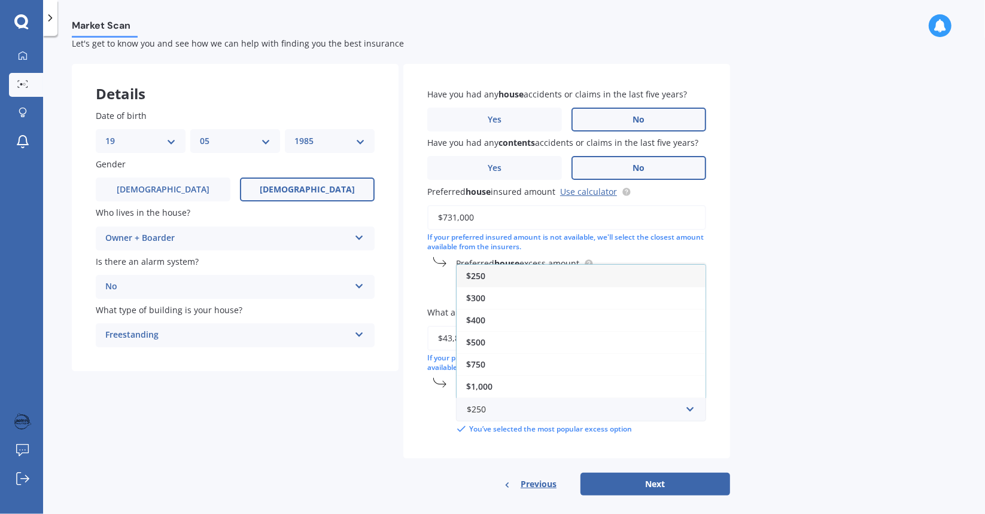
click at [392, 486] on div "Details Date of birth DD 01 02 03 04 05 06 07 08 09 10 11 12 13 14 15 16 17 18 …" at bounding box center [401, 280] width 658 height 433
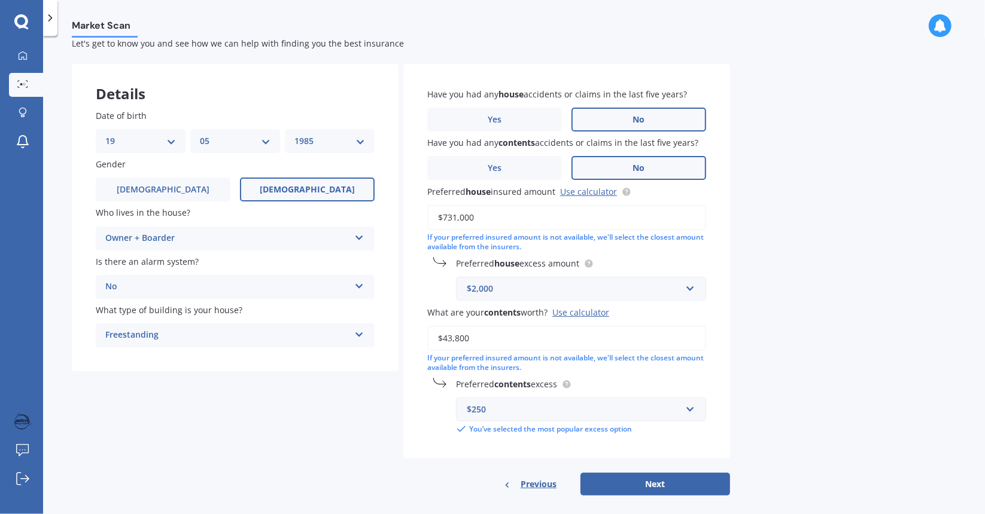
click at [523, 290] on div "$2,000" at bounding box center [574, 288] width 214 height 13
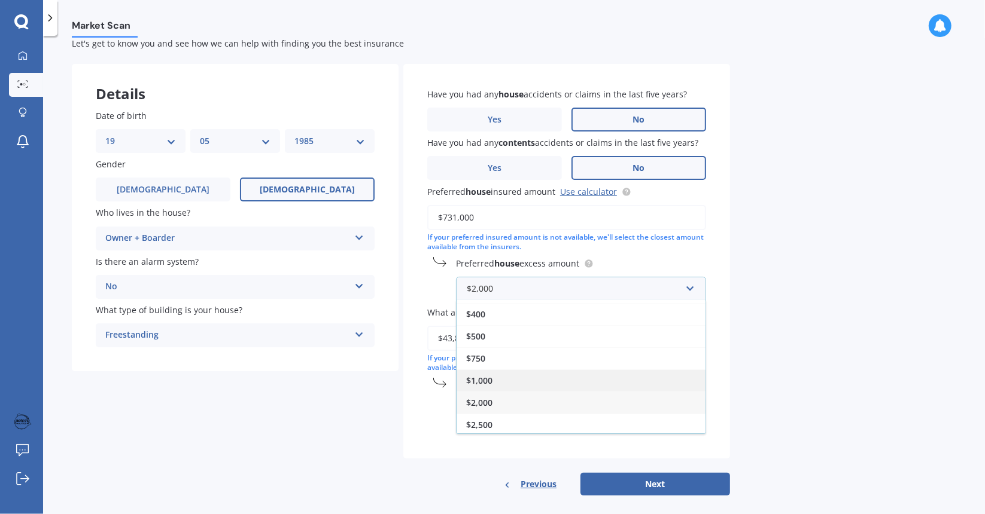
click at [516, 383] on div "$1,000" at bounding box center [580, 381] width 249 height 22
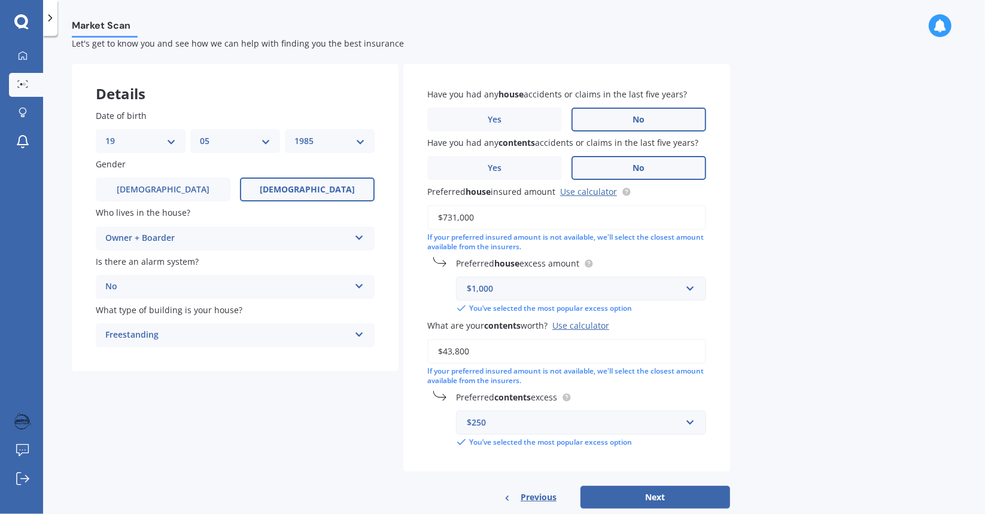
scroll to position [59, 0]
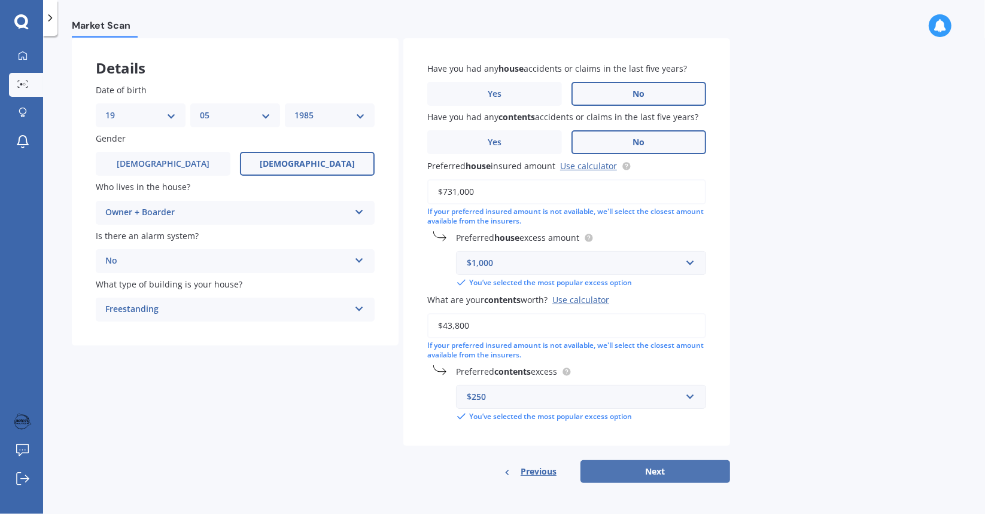
click at [666, 463] on button "Next" at bounding box center [655, 472] width 150 height 23
select select "19"
select select "05"
select select "1985"
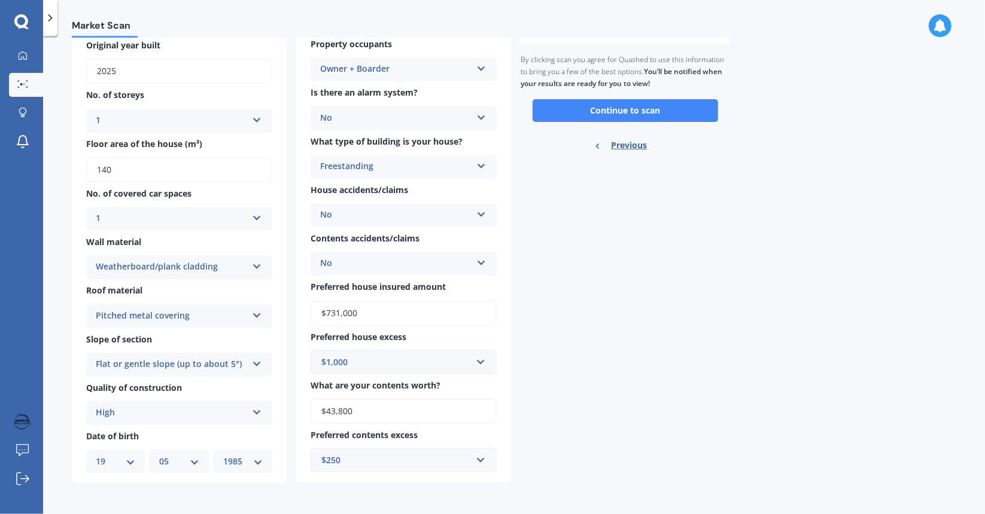
scroll to position [51, 0]
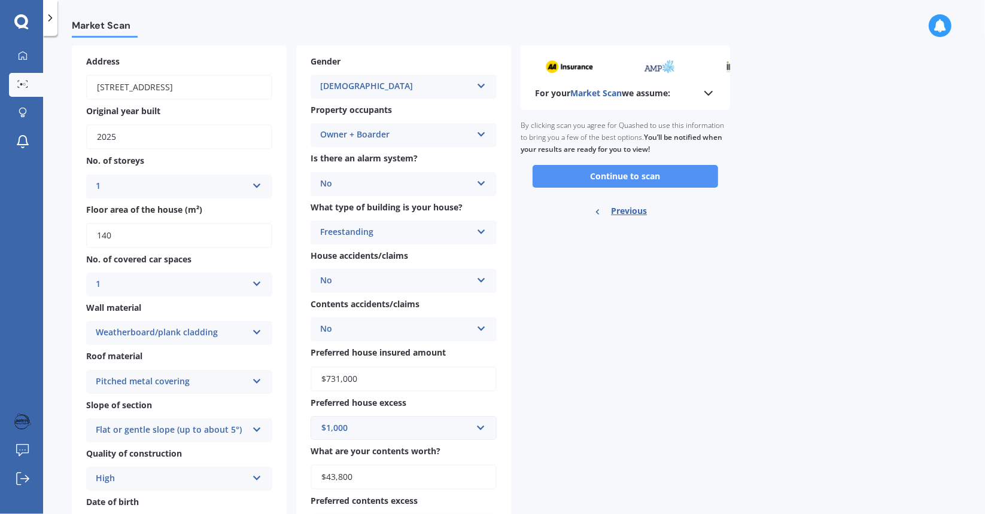
click at [617, 170] on button "Continue to scan" at bounding box center [624, 176] width 185 height 23
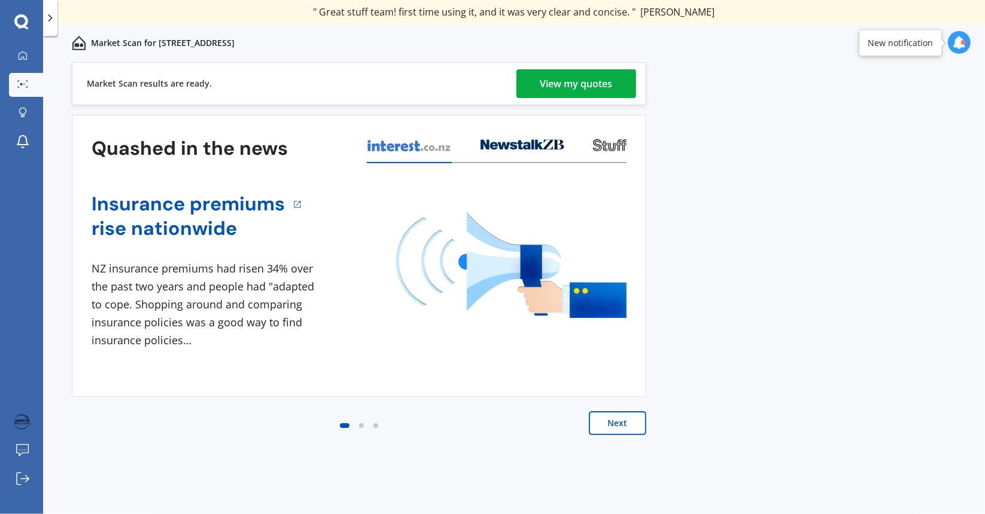
click at [561, 80] on div "View my quotes" at bounding box center [576, 83] width 72 height 29
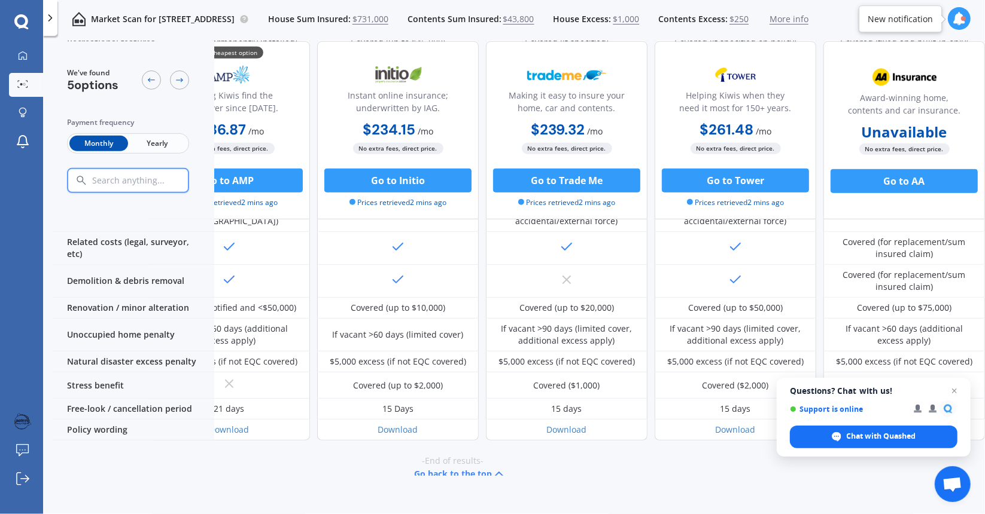
scroll to position [482, 0]
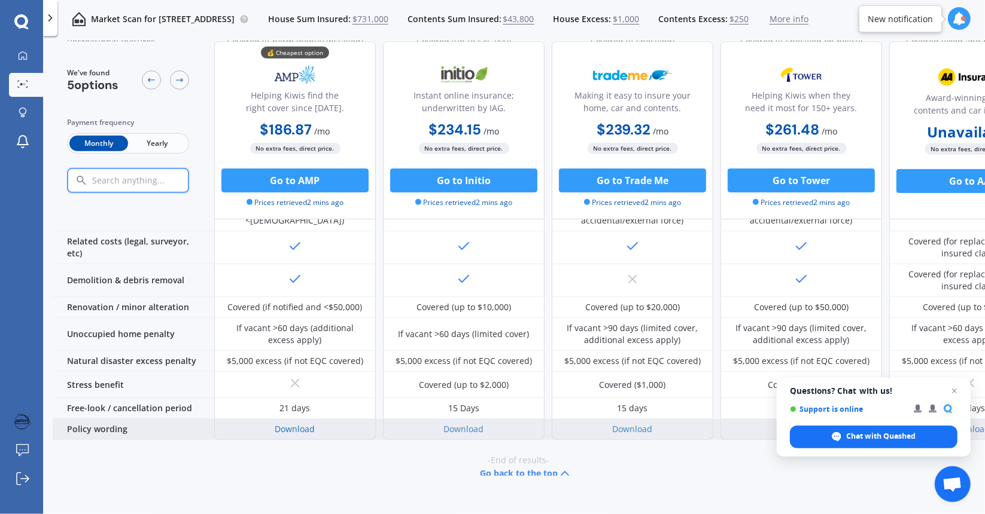
click at [304, 424] on link "Download" at bounding box center [295, 429] width 40 height 11
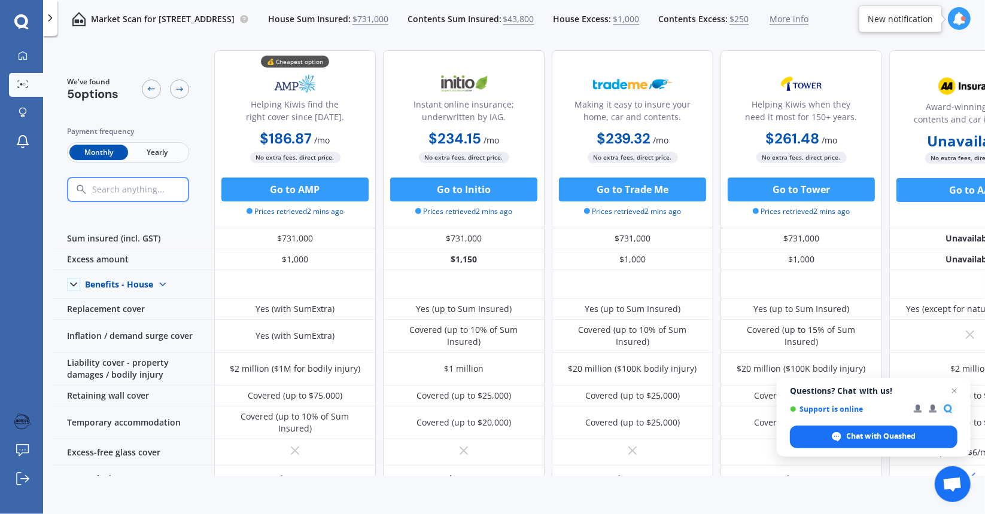
scroll to position [0, 0]
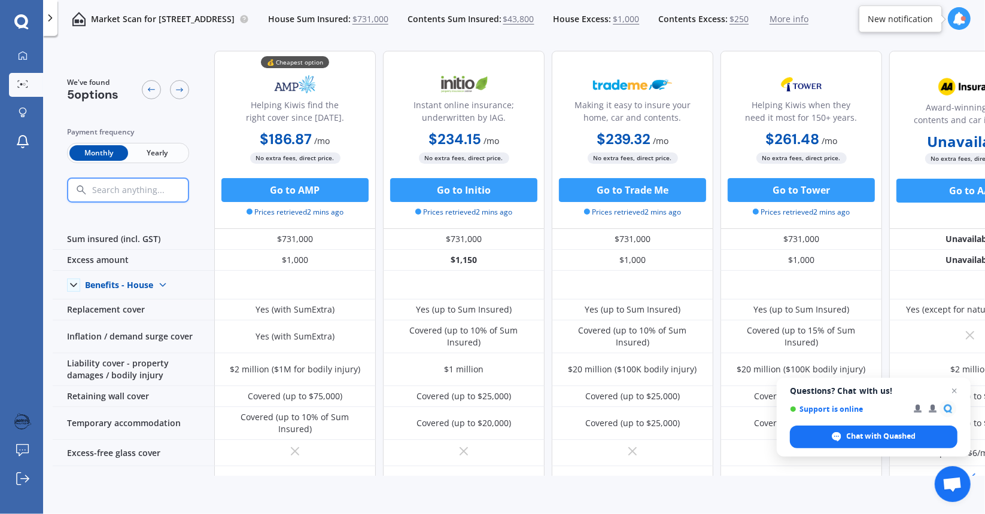
click at [147, 150] on span "Yearly" at bounding box center [157, 153] width 59 height 16
click at [103, 153] on span "Monthly" at bounding box center [98, 153] width 59 height 16
